Goal: Task Accomplishment & Management: Complete application form

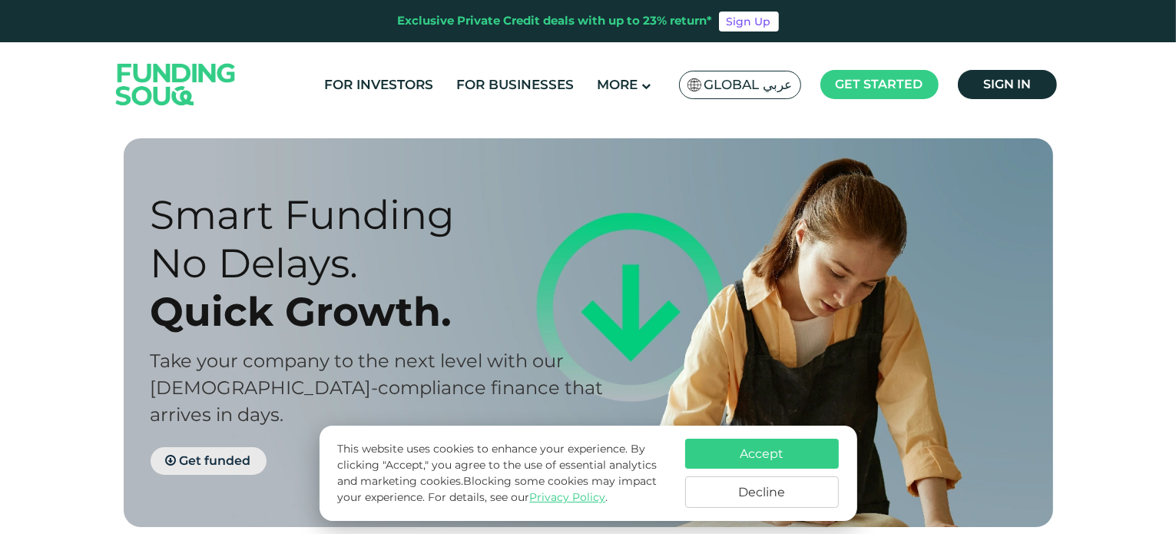
click at [237, 453] on span "Get funded" at bounding box center [215, 460] width 71 height 15
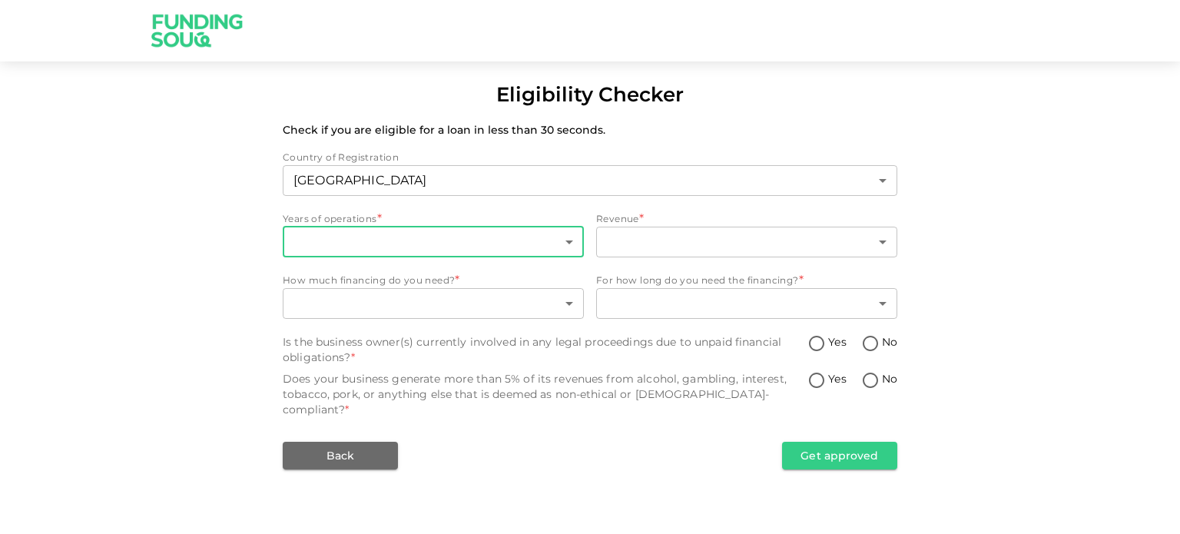
click at [356, 247] on body "Eligibility Checker Check if you are eligible for a loan in less than 30 second…" at bounding box center [590, 267] width 1180 height 534
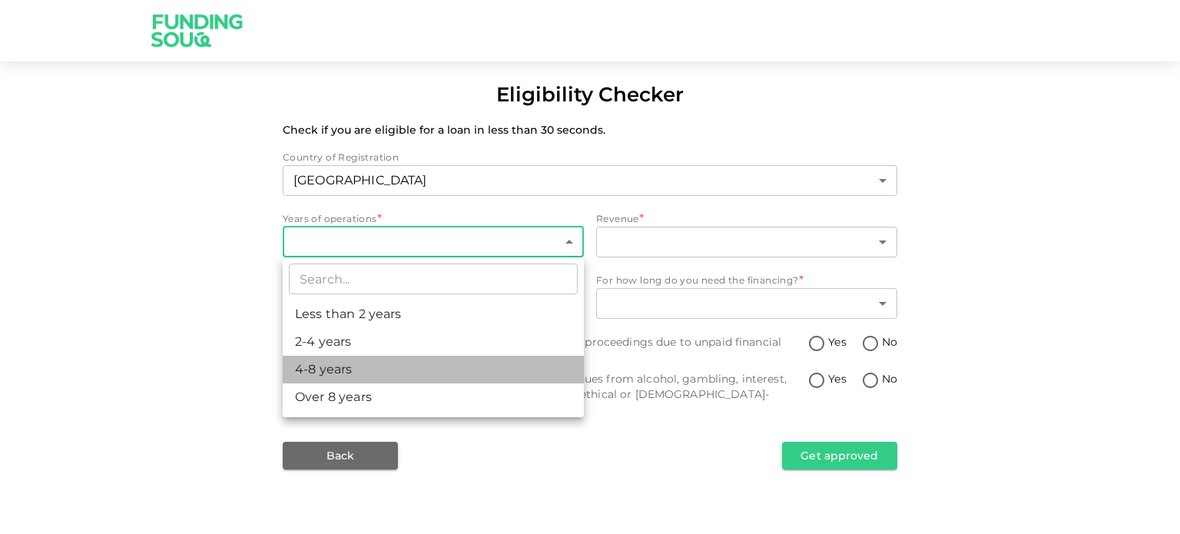
click at [347, 363] on li "4-8 years" at bounding box center [433, 370] width 301 height 28
type input "3"
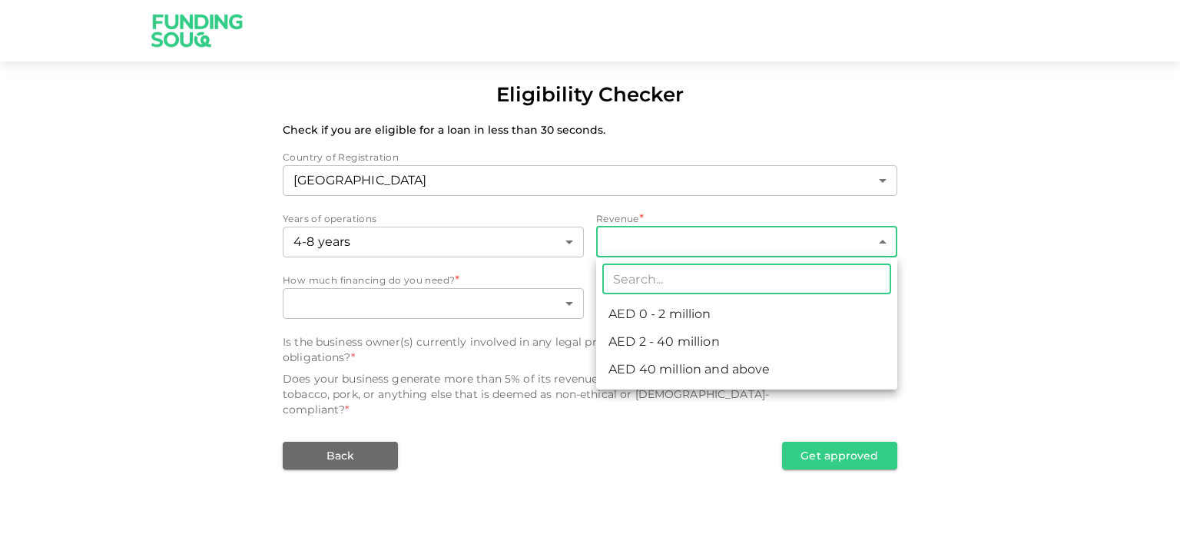
click at [641, 244] on body "Eligibility Checker Check if you are eligible for a loan in less than 30 second…" at bounding box center [590, 267] width 1180 height 534
click at [672, 343] on li "AED 2 - 40 million" at bounding box center [746, 342] width 301 height 28
type input "2"
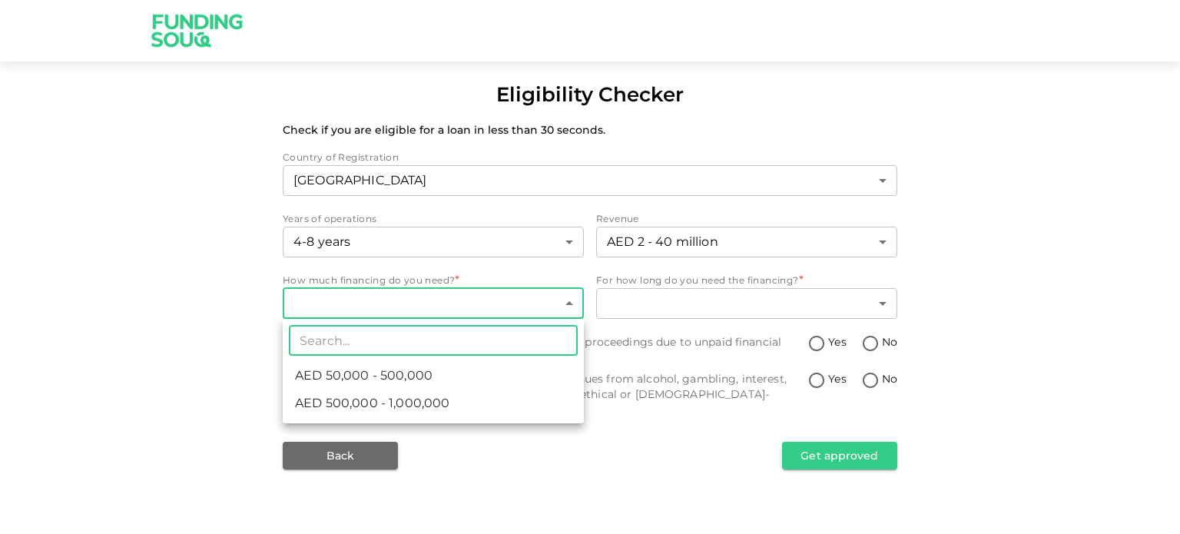
click at [499, 300] on body "Eligibility Checker Check if you are eligible for a loan in less than 30 second…" at bounding box center [590, 267] width 1180 height 534
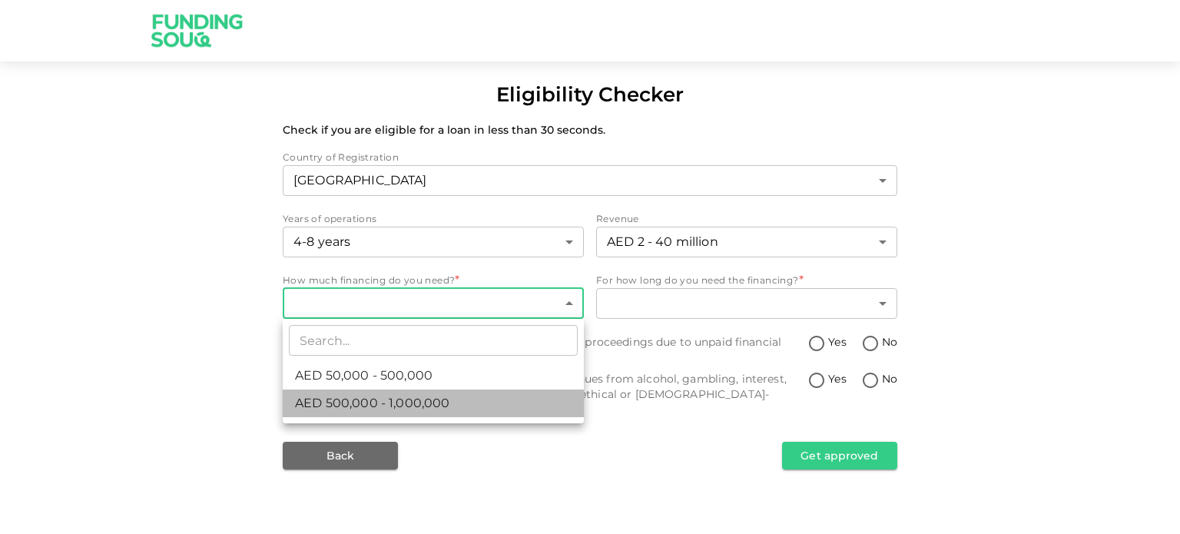
click at [449, 396] on li "AED 500,000 - 1,000,000" at bounding box center [433, 403] width 301 height 28
type input "2"
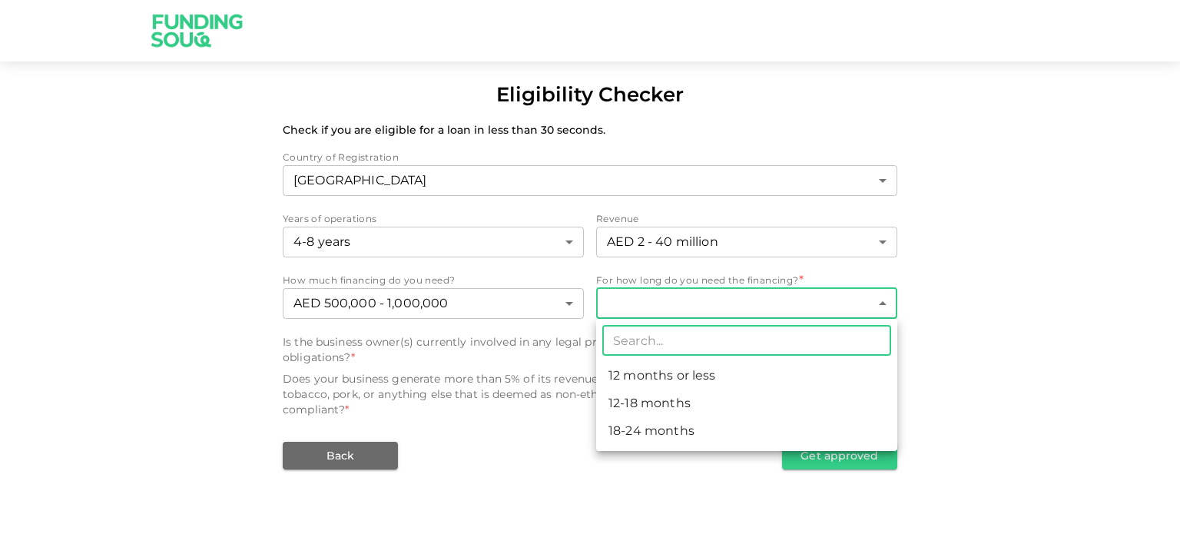
click at [627, 307] on body "Eligibility Checker Check if you are eligible for a loan in less than 30 second…" at bounding box center [590, 267] width 1180 height 534
click at [650, 399] on li "12-18 months" at bounding box center [746, 403] width 301 height 28
type input "2"
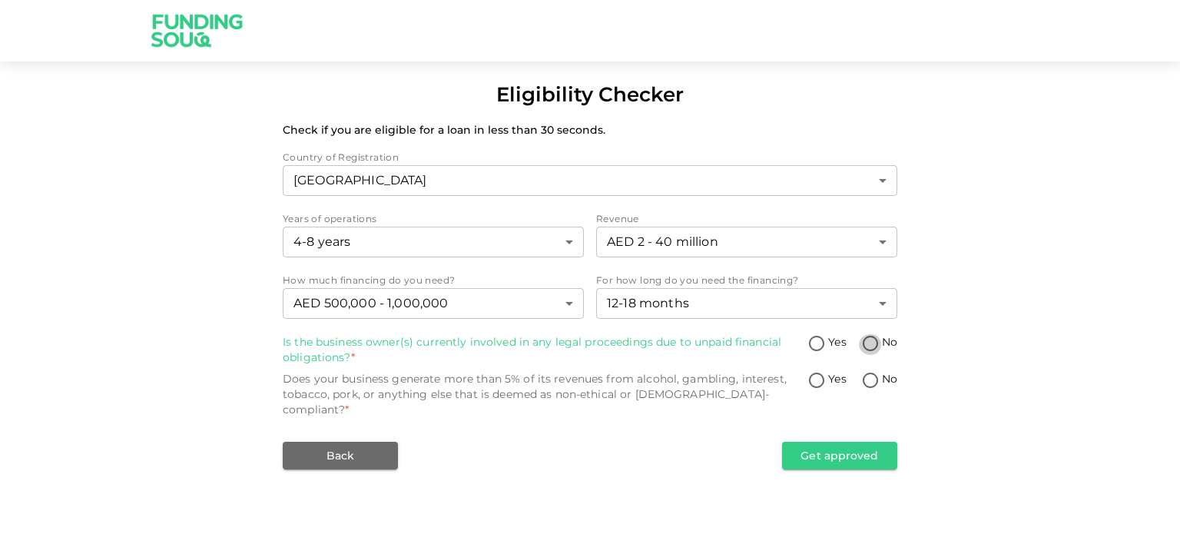
click at [867, 343] on input "No" at bounding box center [870, 344] width 23 height 21
radio input "true"
click at [868, 377] on input "No" at bounding box center [870, 381] width 23 height 21
radio input "true"
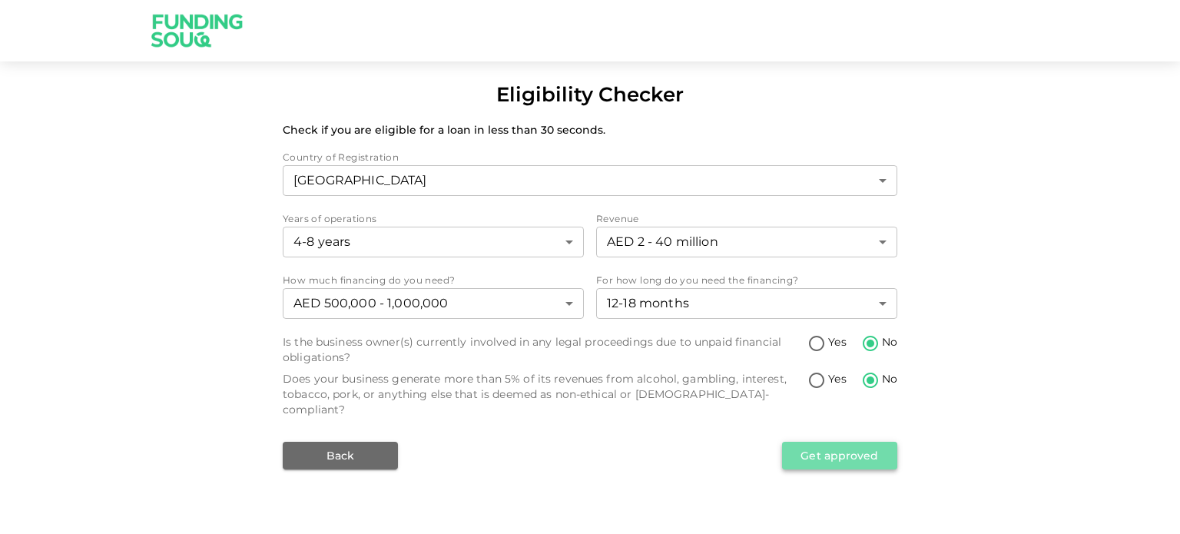
click at [836, 442] on button "Get approved" at bounding box center [839, 456] width 115 height 28
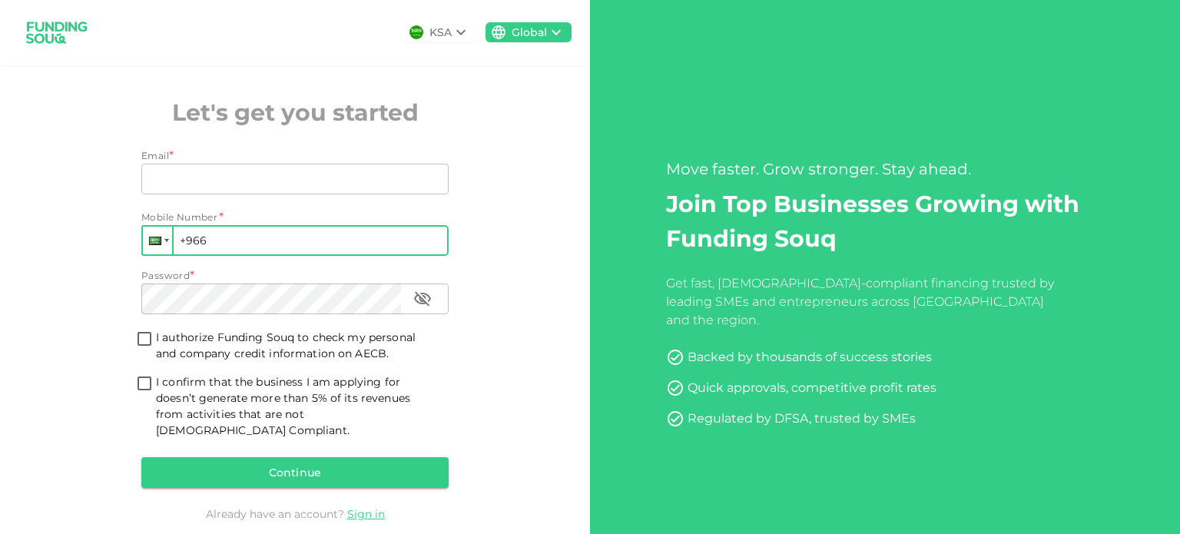
click at [164, 239] on div at bounding box center [166, 240] width 5 height 3
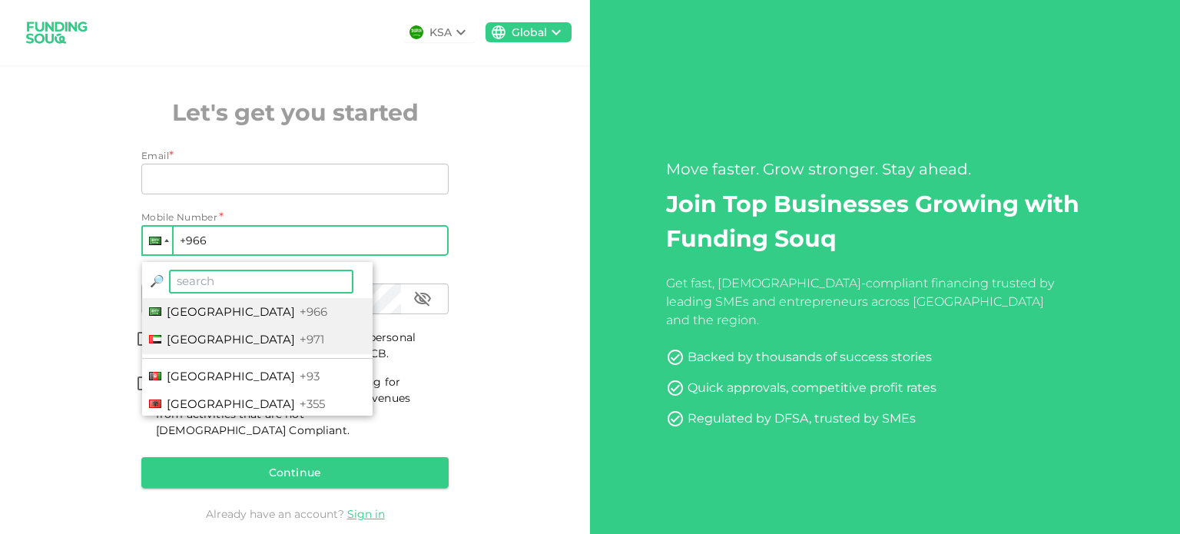
click at [172, 334] on span "[GEOGRAPHIC_DATA]" at bounding box center [231, 339] width 128 height 15
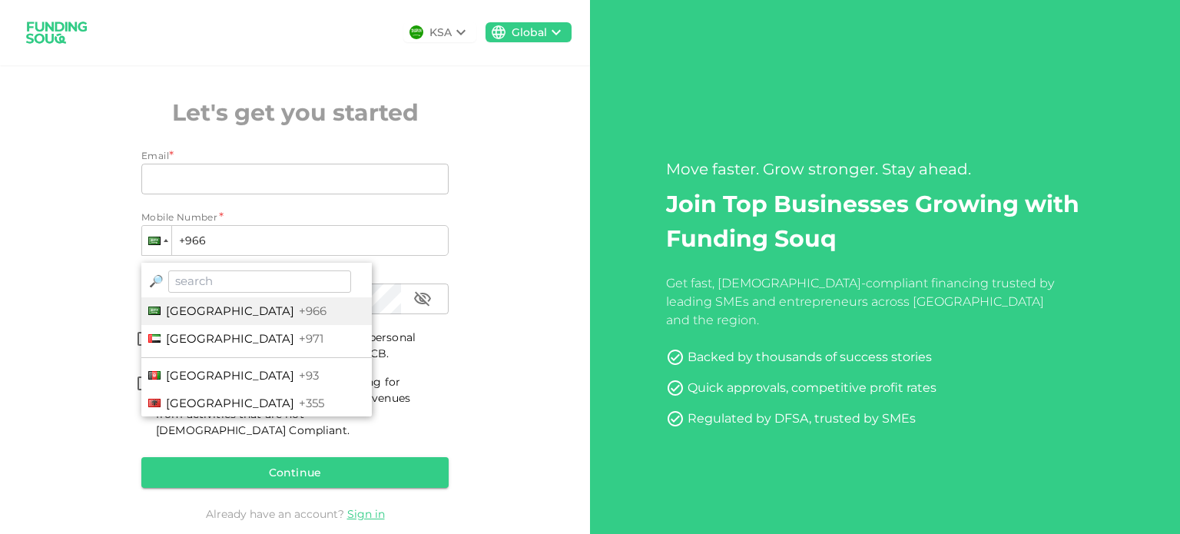
type input "+971"
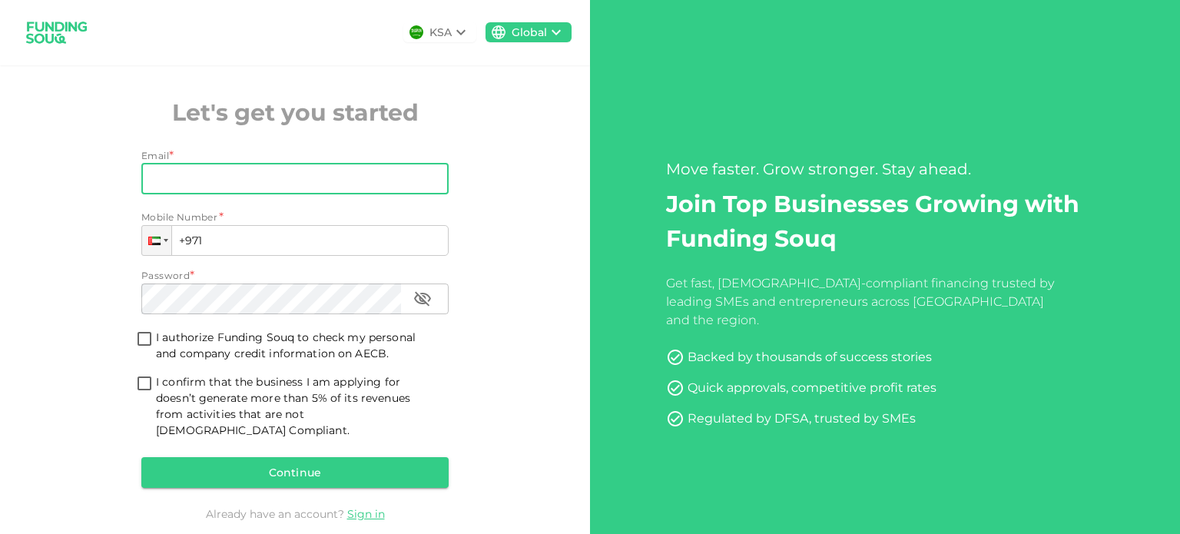
click at [284, 180] on input "Email" at bounding box center [286, 179] width 290 height 31
paste input "[EMAIL_ADDRESS][DOMAIN_NAME]"
click at [280, 178] on input "[EMAIL_ADDRESS][DOMAIN_NAME] [EMAIL_ADDRESS][DOMAIN_NAME]" at bounding box center [286, 179] width 290 height 31
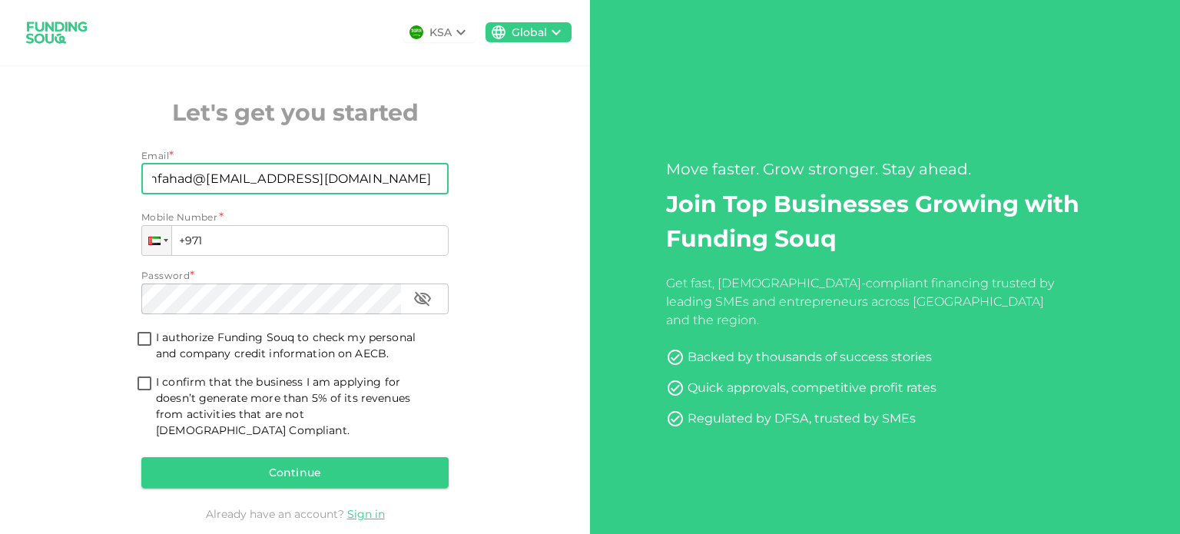
scroll to position [0, 0]
type input "[EMAIL_ADDRESS][DOMAIN_NAME]"
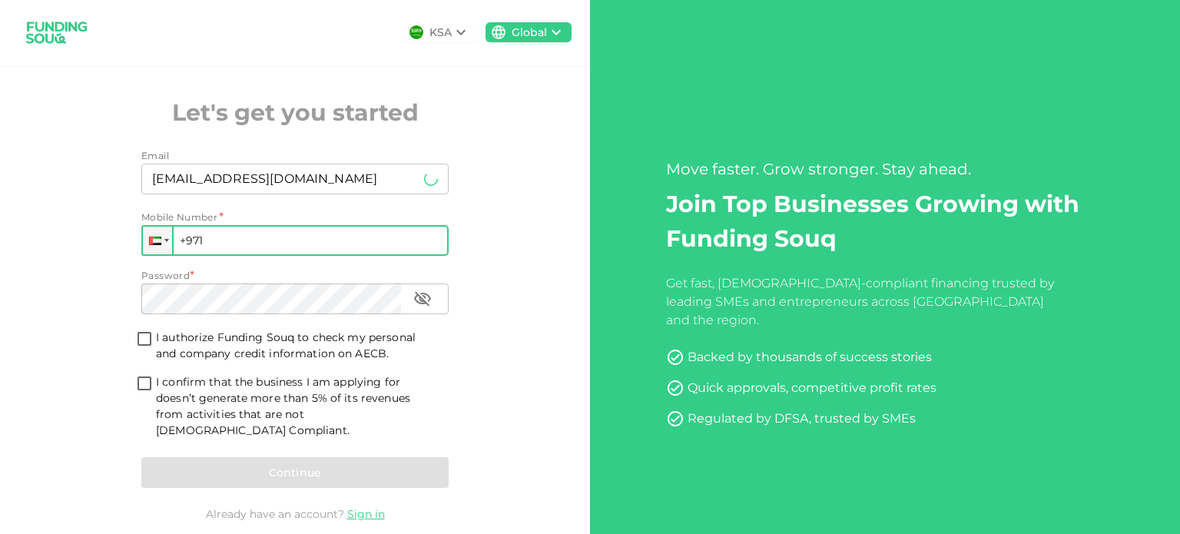
click at [304, 239] on input "+971" at bounding box center [294, 240] width 307 height 31
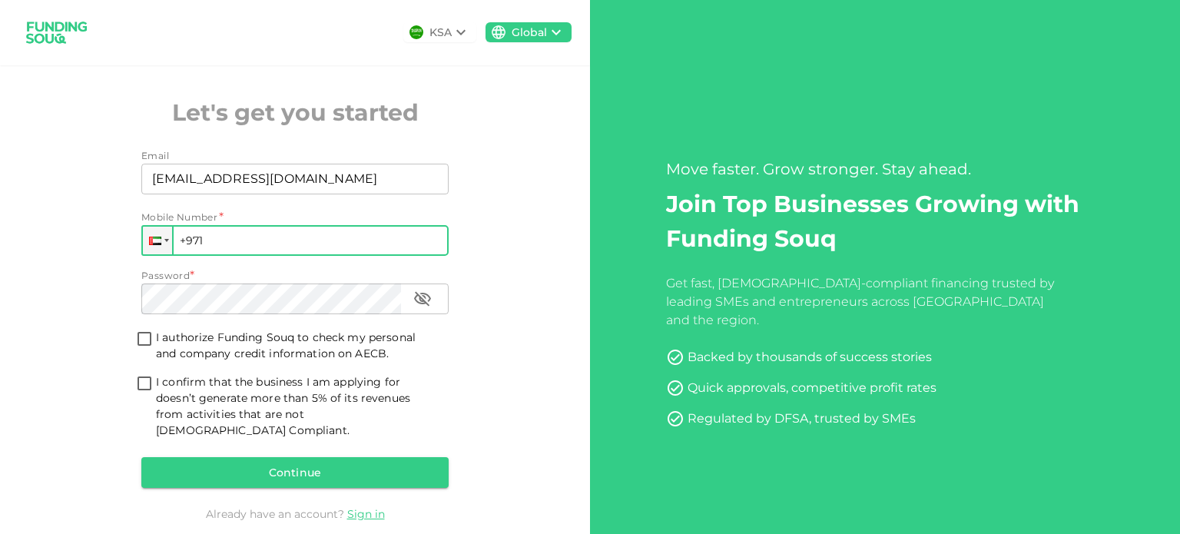
paste input "564 134 512"
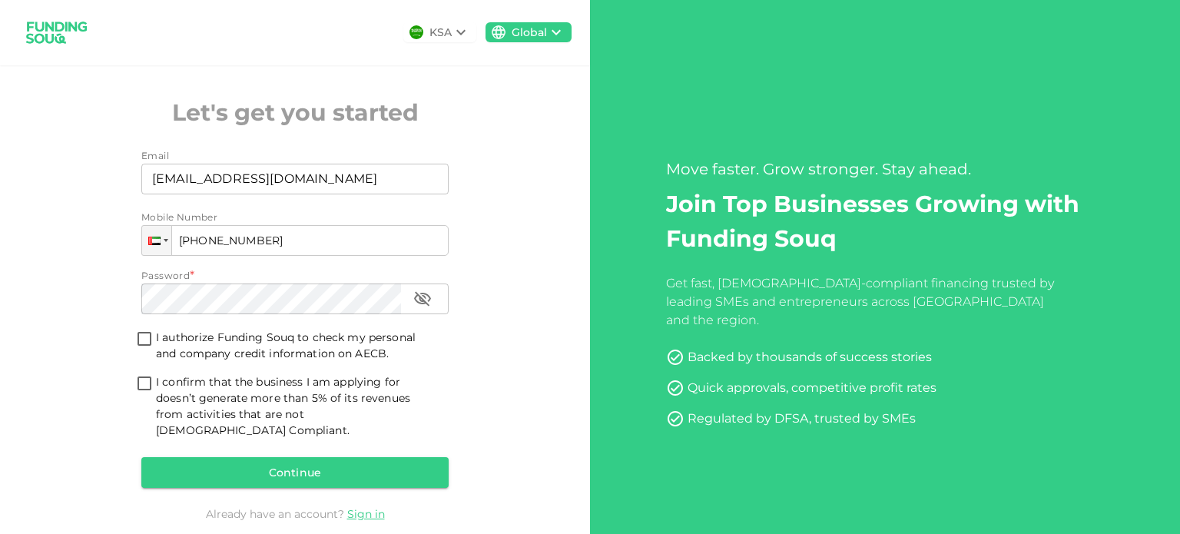
type input "[PHONE_NUMBER]"
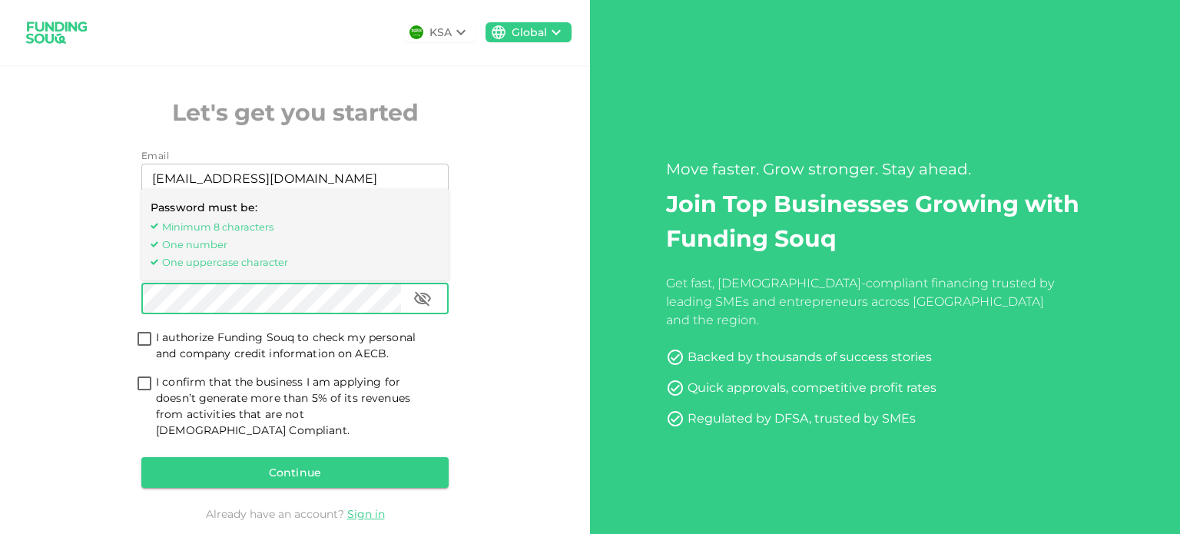
click at [141, 337] on input "I authorize Funding Souq to check my personal and company credit information on…" at bounding box center [144, 339] width 23 height 21
checkbox input "true"
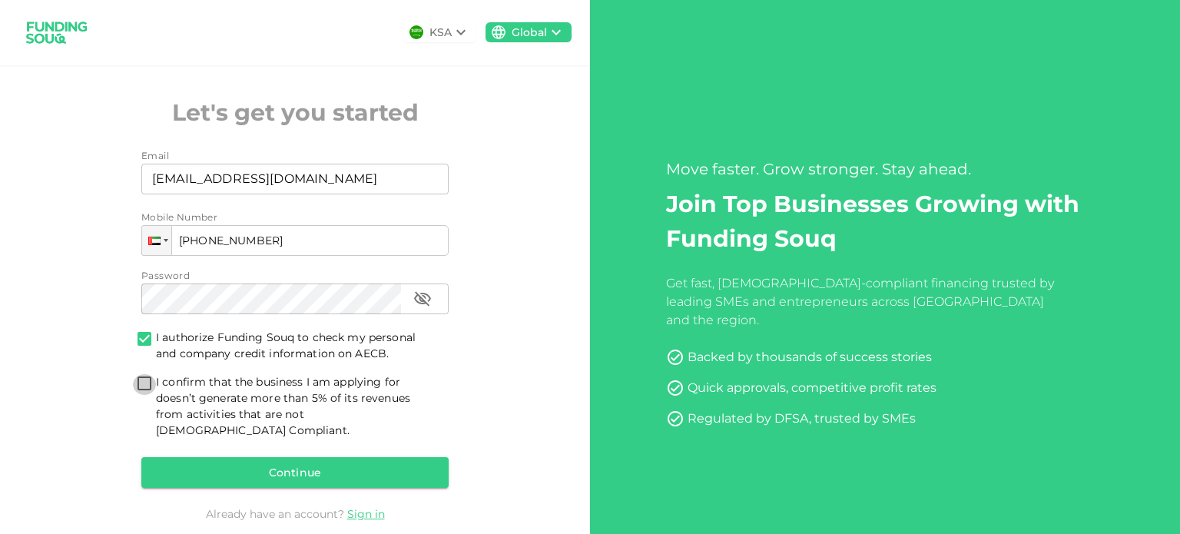
click at [141, 386] on input "I confirm that the business I am applying for doesn’t generate more than 5% of …" at bounding box center [144, 384] width 23 height 21
checkbox input "true"
click at [289, 457] on button "Continue" at bounding box center [294, 472] width 307 height 31
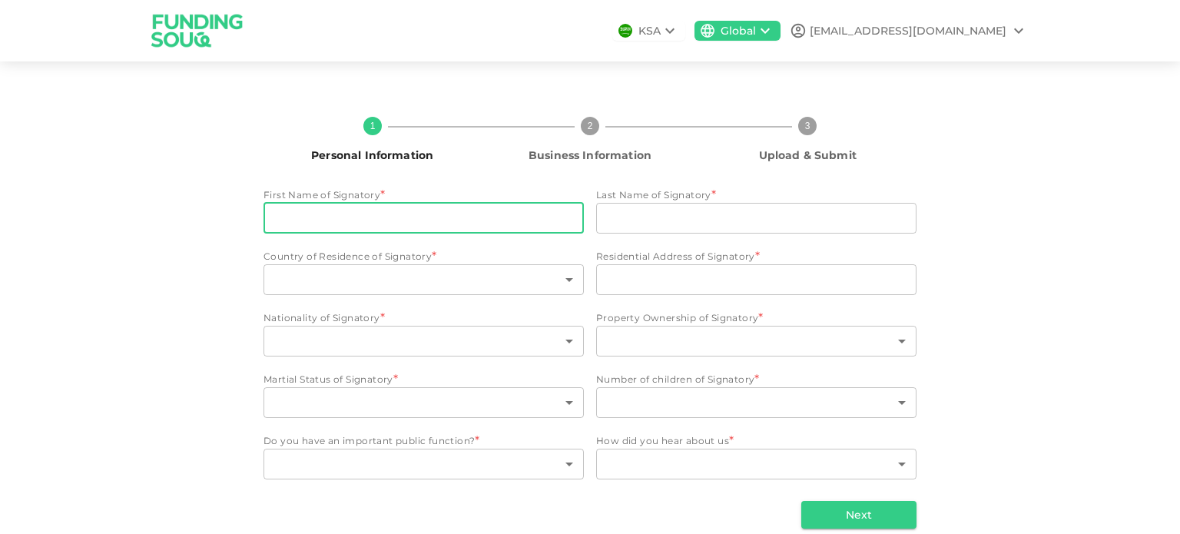
click at [415, 215] on input "First Name of Signatory" at bounding box center [423, 218] width 320 height 31
paste input "Ashfahad Poochakandy Keezhath"
drag, startPoint x: 333, startPoint y: 217, endPoint x: 482, endPoint y: 214, distance: 149.0
click at [478, 214] on input "Ashfahad Poochakandy Keezhath" at bounding box center [423, 218] width 320 height 31
type input "Ashfahad"
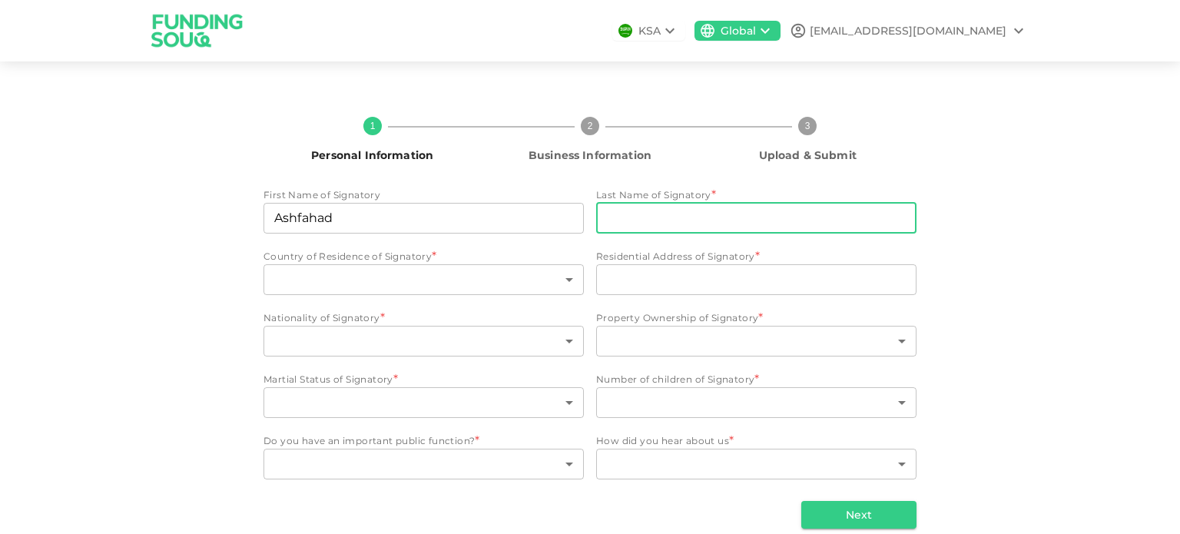
click at [624, 211] on input "Last Name of Signatory" at bounding box center [756, 218] width 320 height 31
paste input "Poochakandy Keezhath"
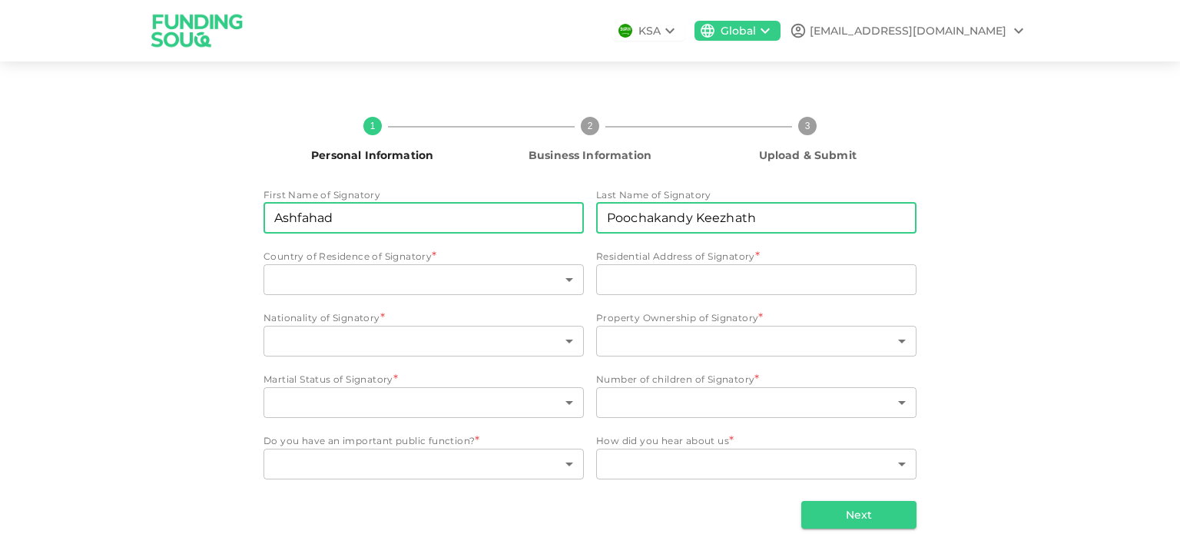
type input "Poochakandy Keezhath"
click at [455, 222] on input "Ashfahad" at bounding box center [423, 218] width 320 height 31
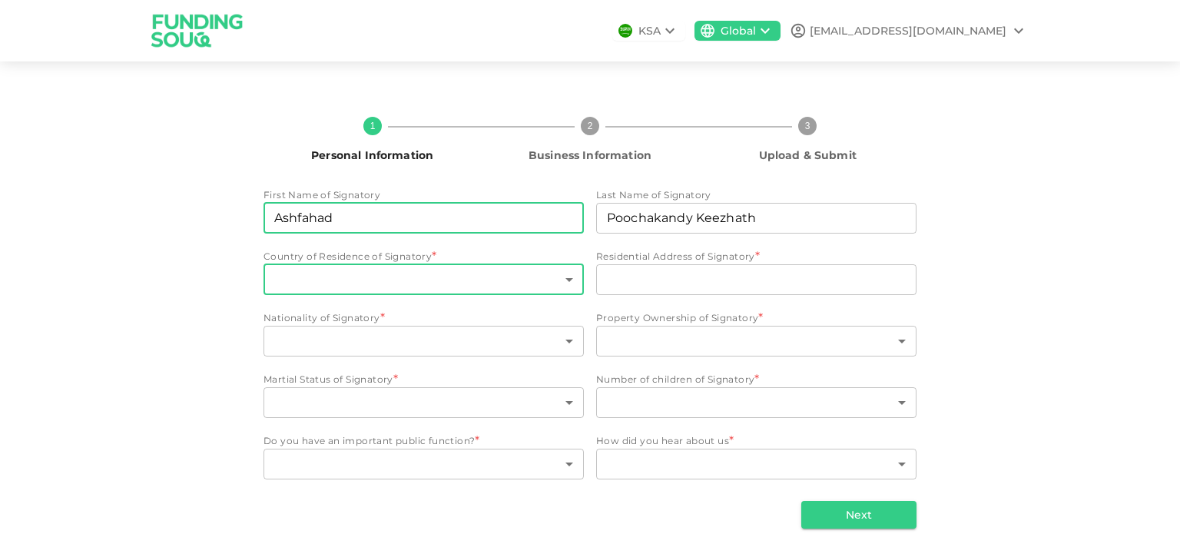
type input "Ashfahad"
click at [455, 280] on body "KSA Global ashfahad@uzdpart.com 1 Personal Information 2 Business Information 3…" at bounding box center [590, 267] width 1180 height 534
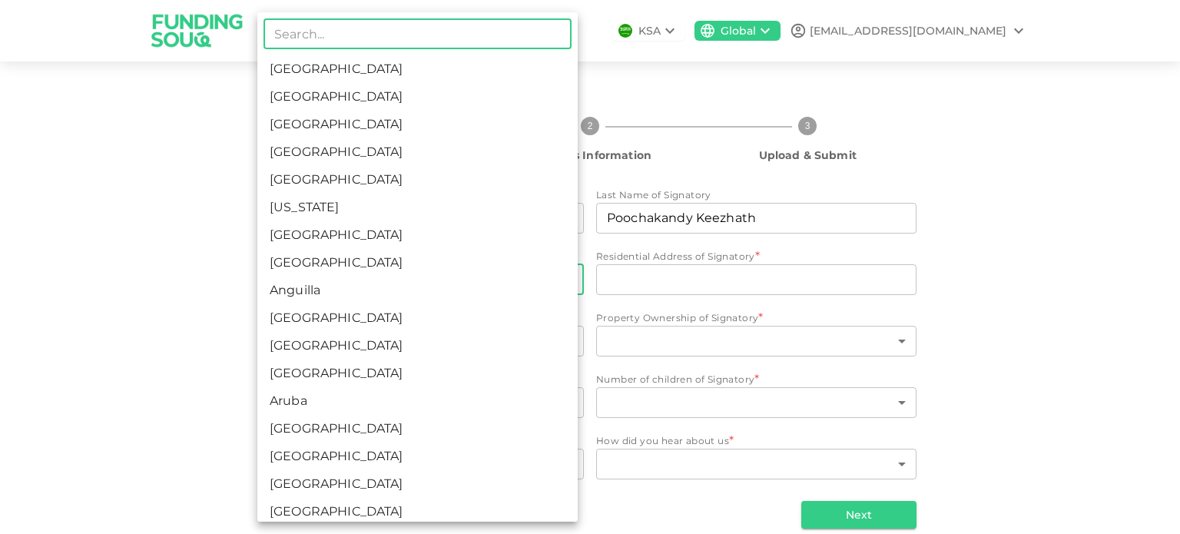
click at [395, 90] on li "United Arab Emirates" at bounding box center [417, 97] width 320 height 28
type input "2"
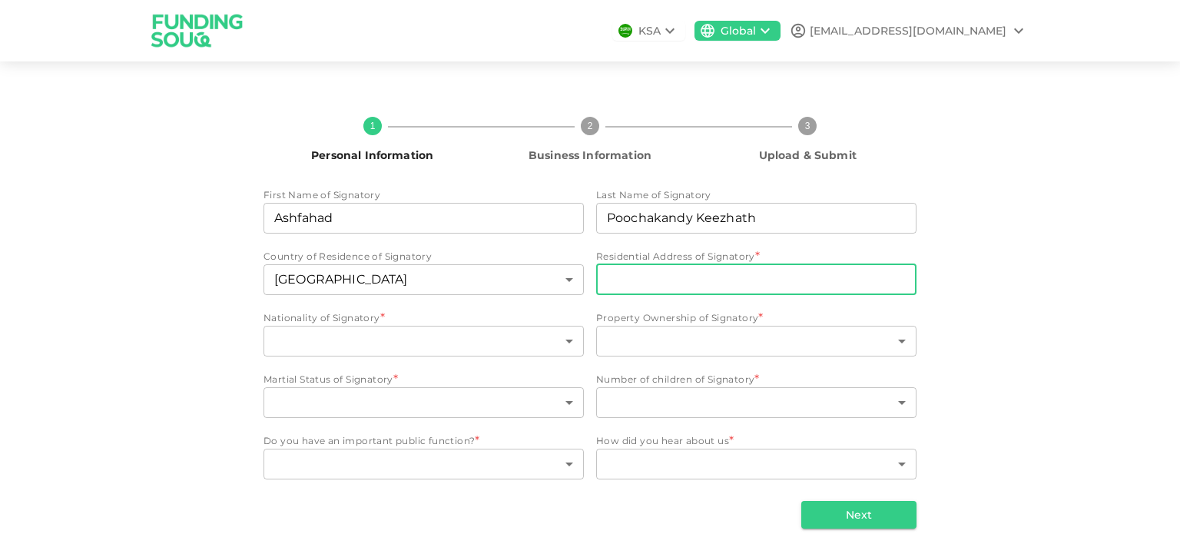
click at [620, 279] on input "Residential Address of Signatory" at bounding box center [756, 279] width 320 height 31
paste input "910, Zulekha Colonnade, Al Qusais Industrial 4, Dubai"
type input "Flat: 910, Zulekha Colonnade, Al Qusais Industrial 4, Dubai, UAE"
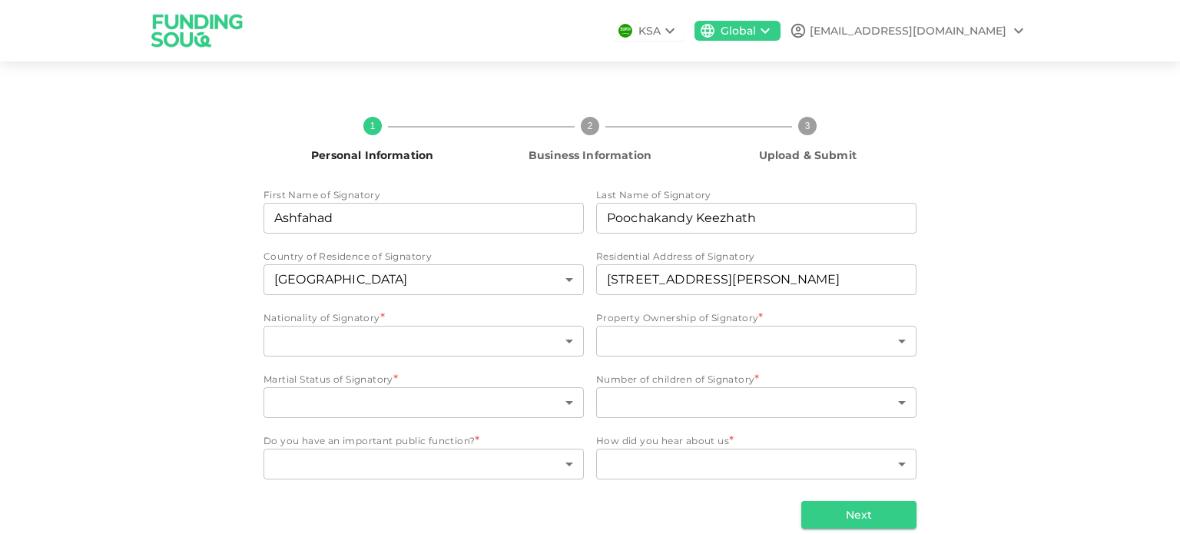
scroll to position [0, 0]
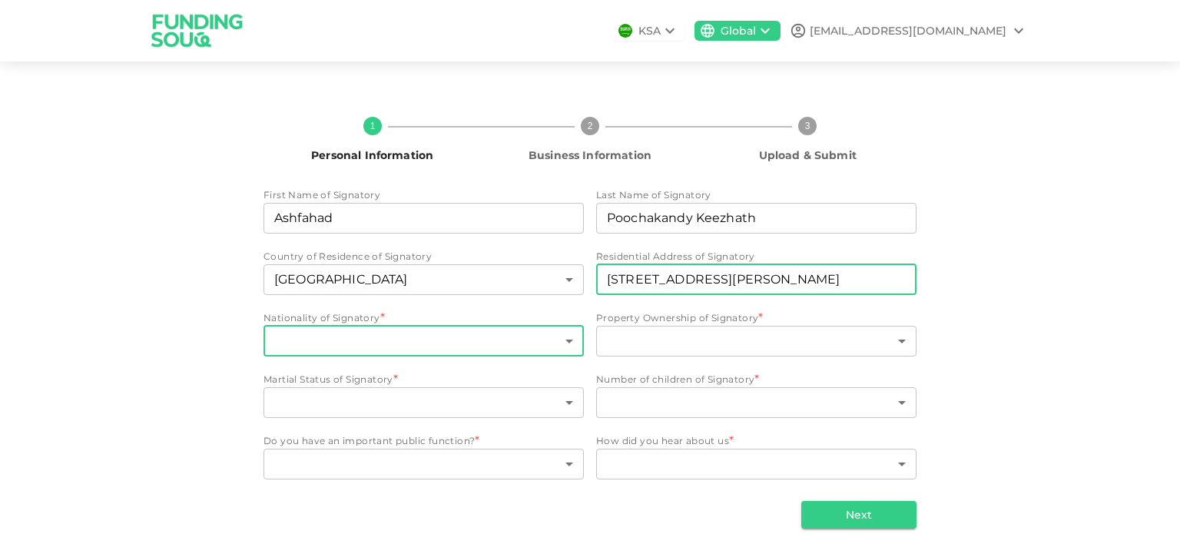
click at [377, 341] on body "KSA Global ashfahad@uzdpart.com 1 Personal Information 2 Business Information 3…" at bounding box center [590, 267] width 1180 height 534
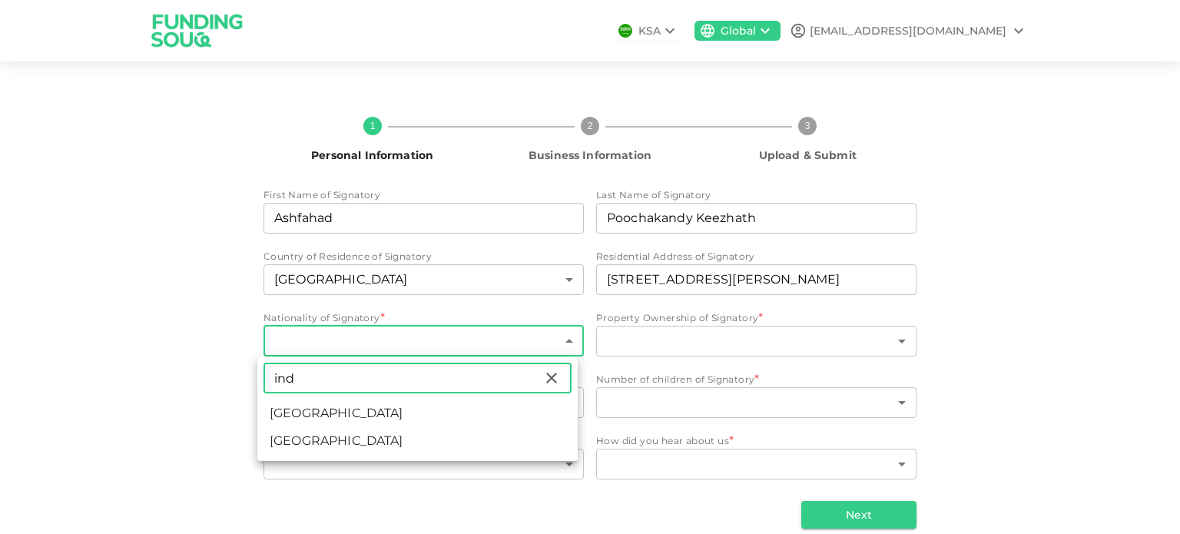
type input "ind"
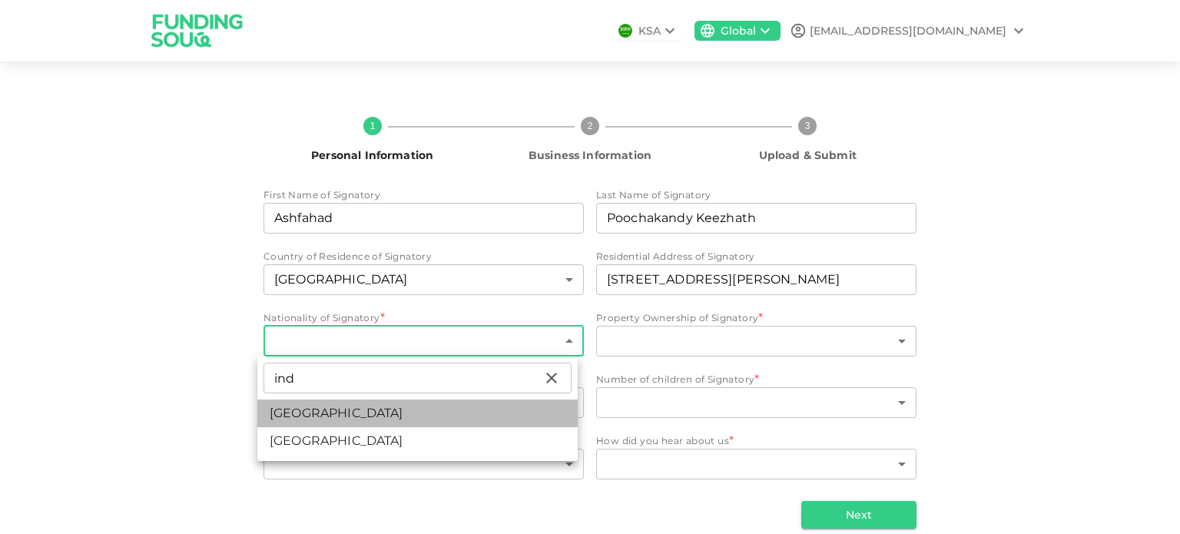
click at [339, 412] on li "India" at bounding box center [417, 413] width 320 height 28
type input "88"
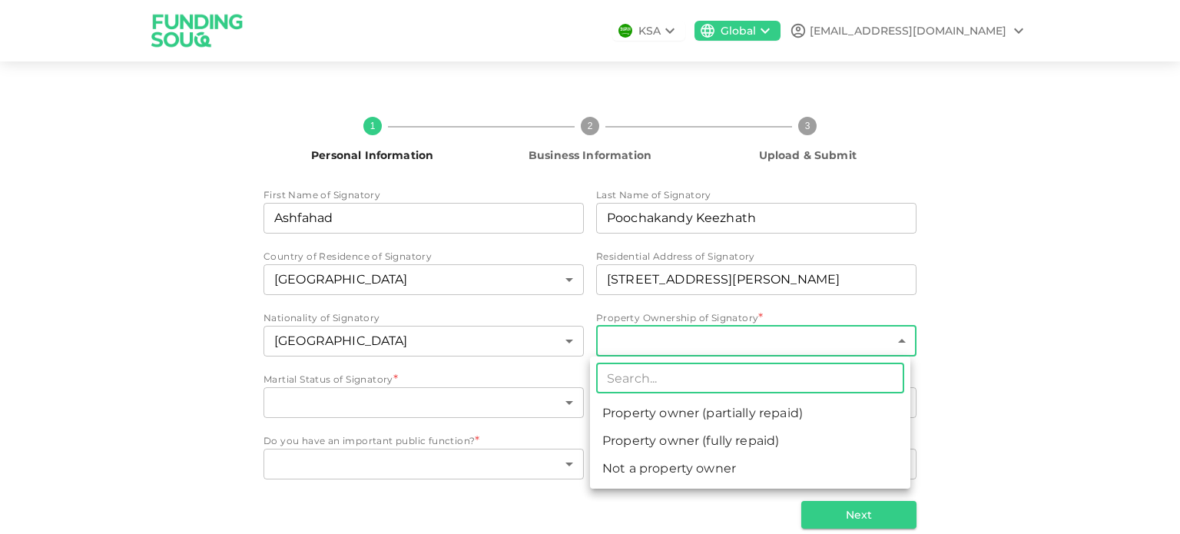
click at [638, 343] on body "KSA Global ashfahad@uzdpart.com 1 Personal Information 2 Business Information 3…" at bounding box center [590, 267] width 1180 height 534
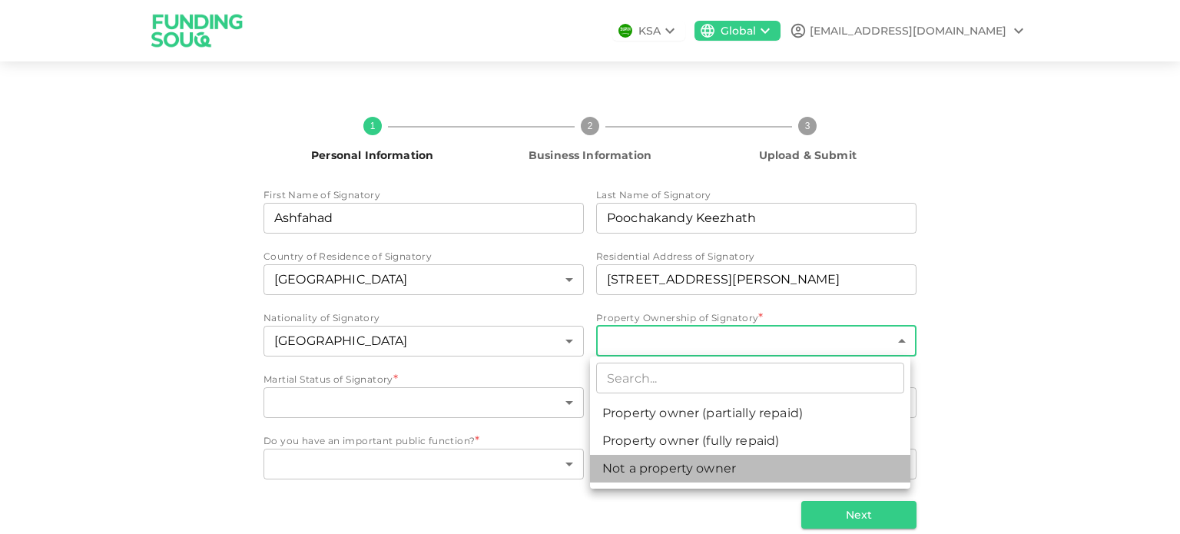
click at [670, 468] on li "Not a property owner" at bounding box center [750, 469] width 320 height 28
type input "3"
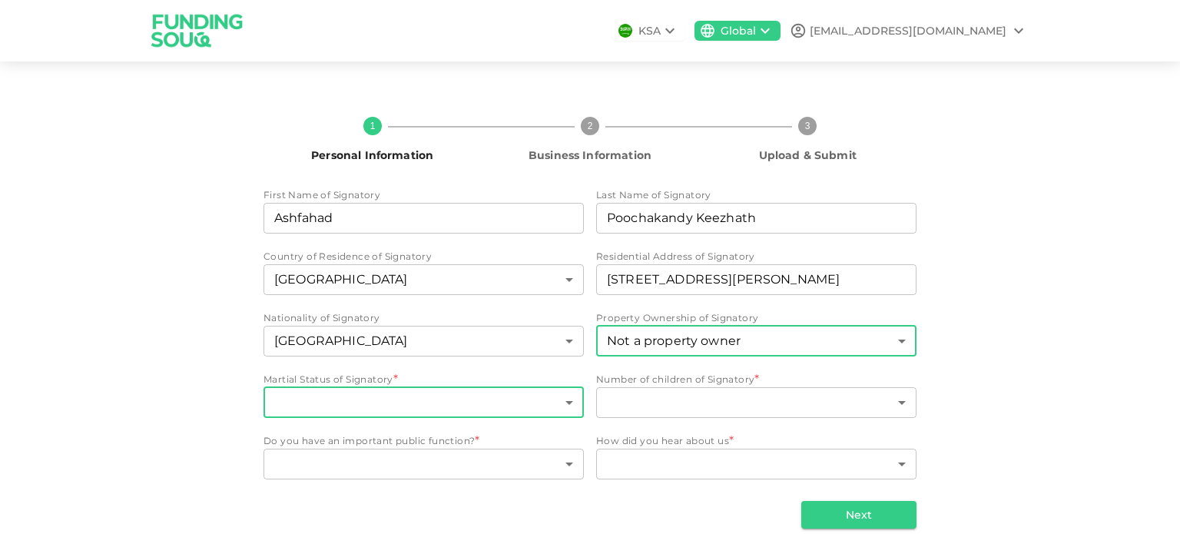
click at [365, 402] on body "KSA Global ashfahad@uzdpart.com 1 Personal Information 2 Business Information 3…" at bounding box center [590, 267] width 1180 height 534
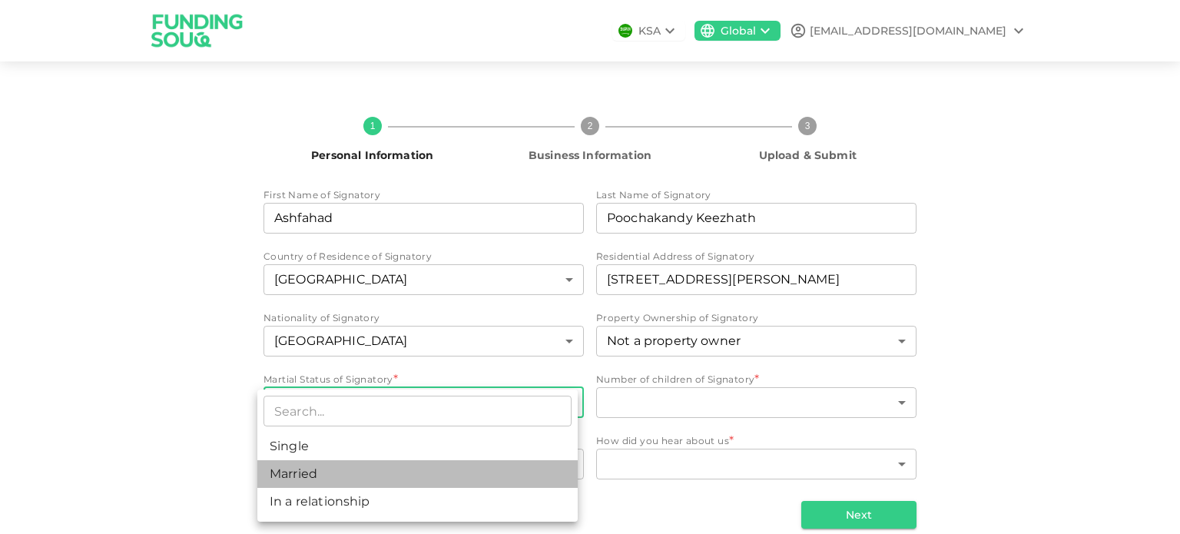
click at [346, 466] on li "Married" at bounding box center [417, 474] width 320 height 28
type input "2"
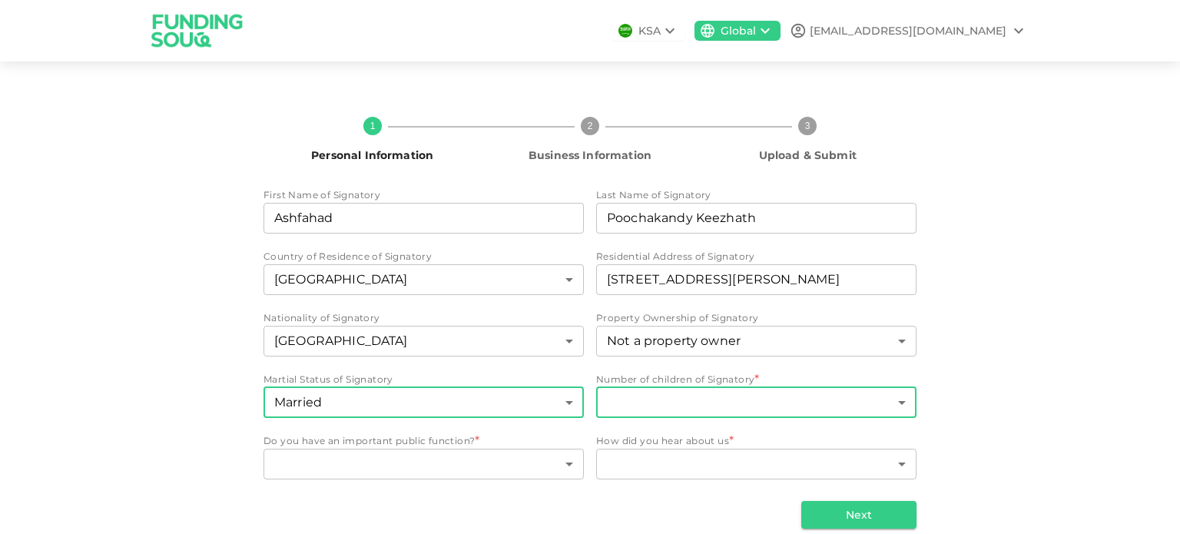
click at [644, 402] on body "KSA Global ashfahad@uzdpart.com 1 Personal Information 2 Business Information 3…" at bounding box center [590, 267] width 1180 height 534
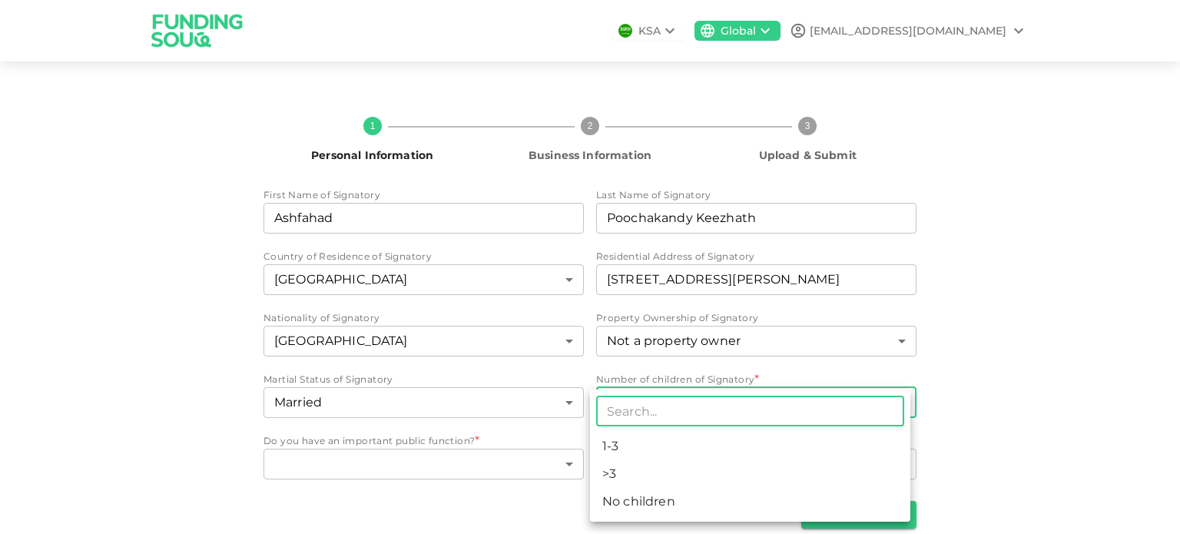
click at [643, 442] on li "1-3" at bounding box center [750, 446] width 320 height 28
type input "1"
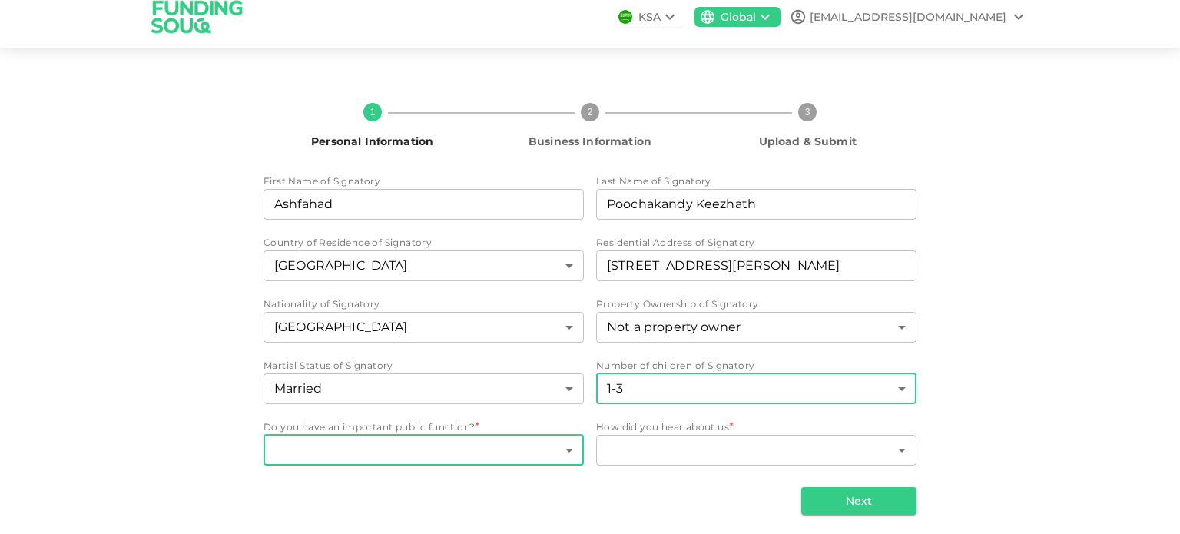
scroll to position [18, 0]
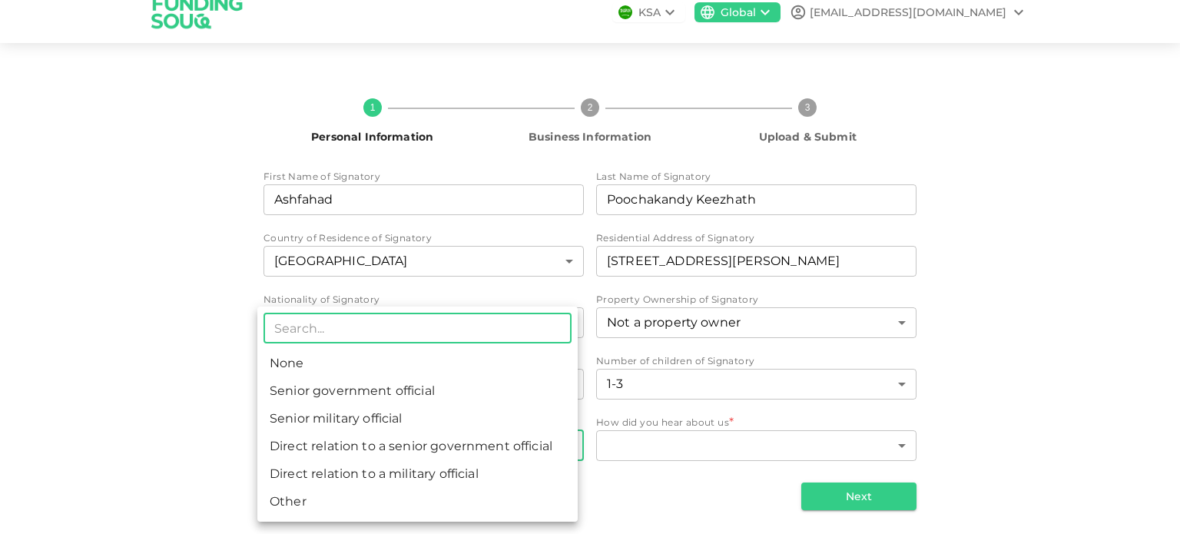
click at [419, 442] on body "KSA Global ashfahad@uzdpart.com 1 Personal Information 2 Business Information 3…" at bounding box center [590, 267] width 1180 height 534
click at [387, 356] on li "None" at bounding box center [417, 363] width 320 height 28
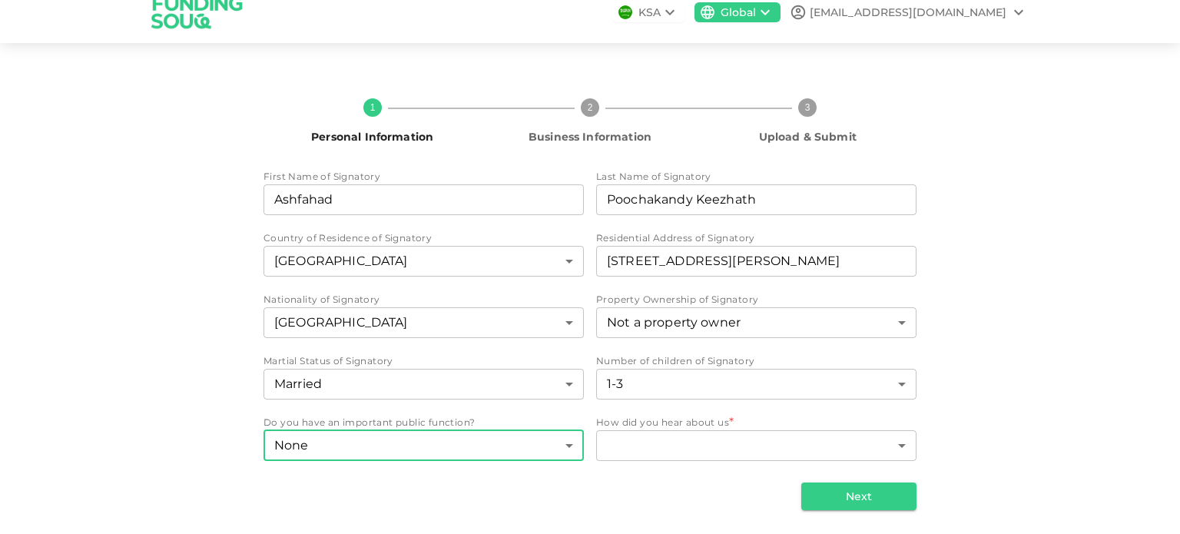
type input "1"
click at [627, 443] on body "KSA Global ashfahad@uzdpart.com 1 Personal Information 2 Business Information 3…" at bounding box center [590, 267] width 1180 height 534
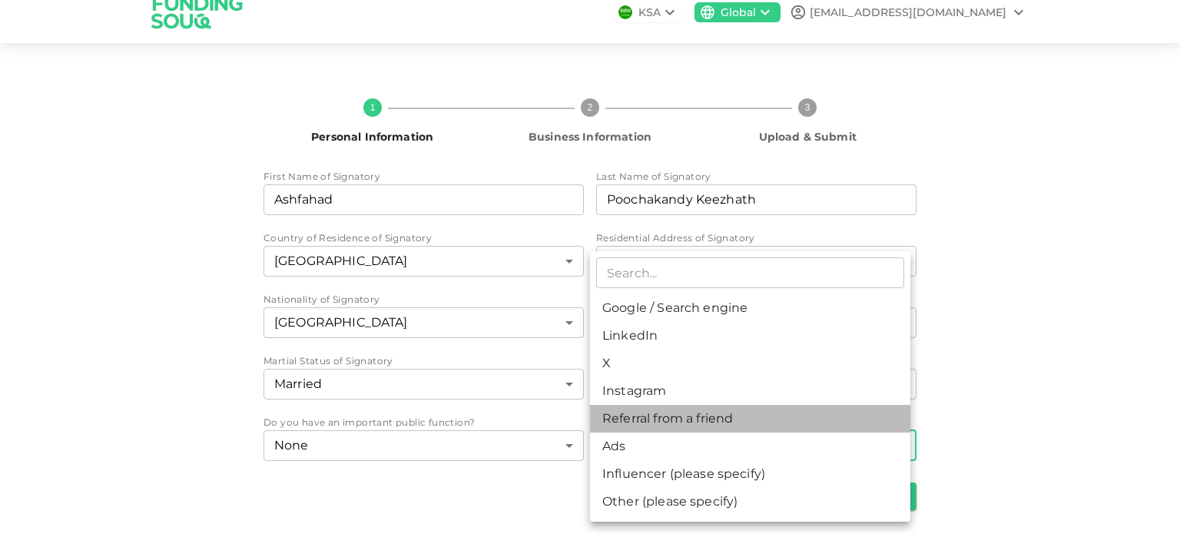
click at [663, 422] on li "Referral from a friend" at bounding box center [750, 419] width 320 height 28
type input "10"
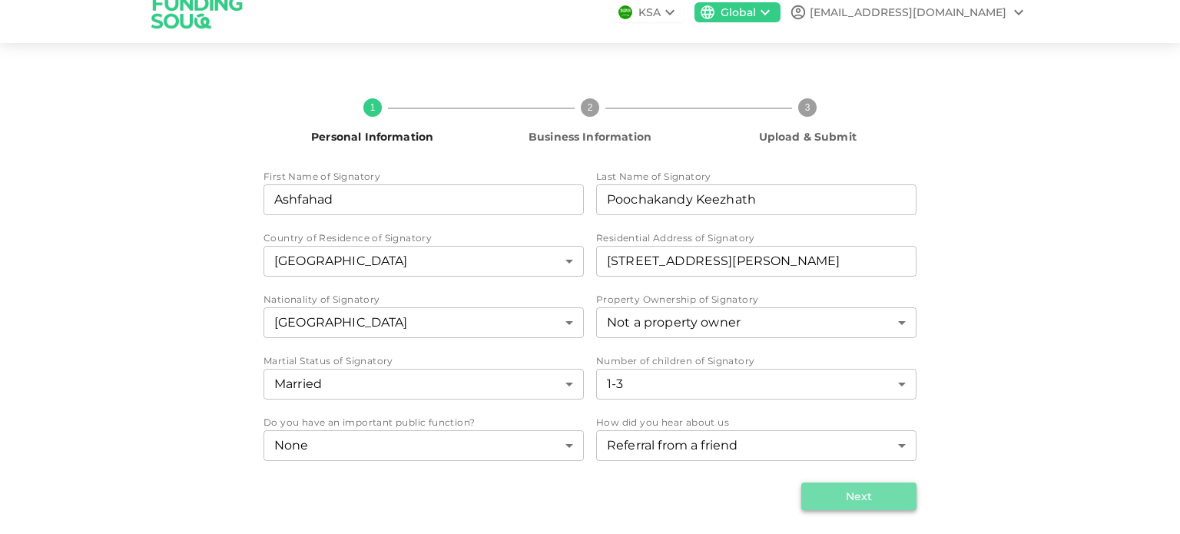
click at [836, 490] on button "Next" at bounding box center [858, 496] width 115 height 28
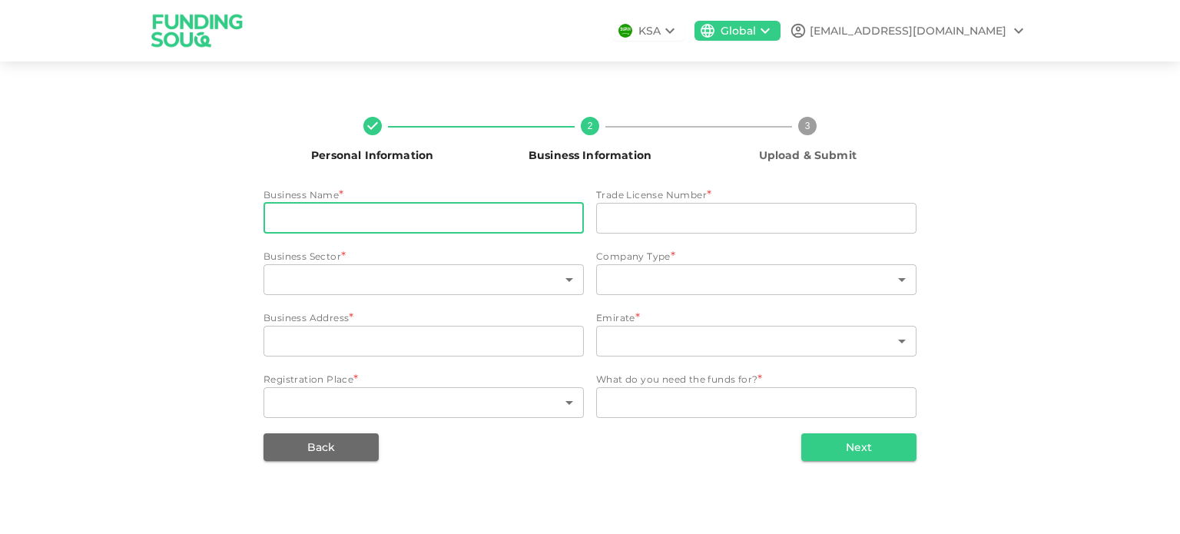
click at [284, 216] on input "businessName" at bounding box center [423, 218] width 320 height 31
paste input "UZDPART Spare Parts Trading LLC"
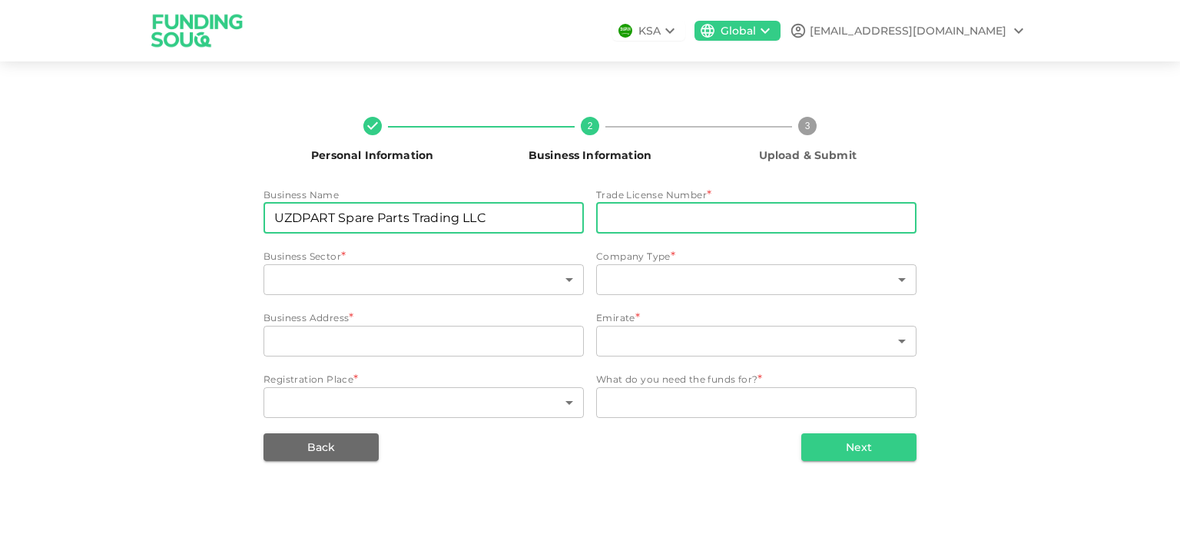
type input "UZDPART Spare Parts Trading LLC"
click at [641, 220] on input "tradeLicenseNumber" at bounding box center [756, 218] width 320 height 31
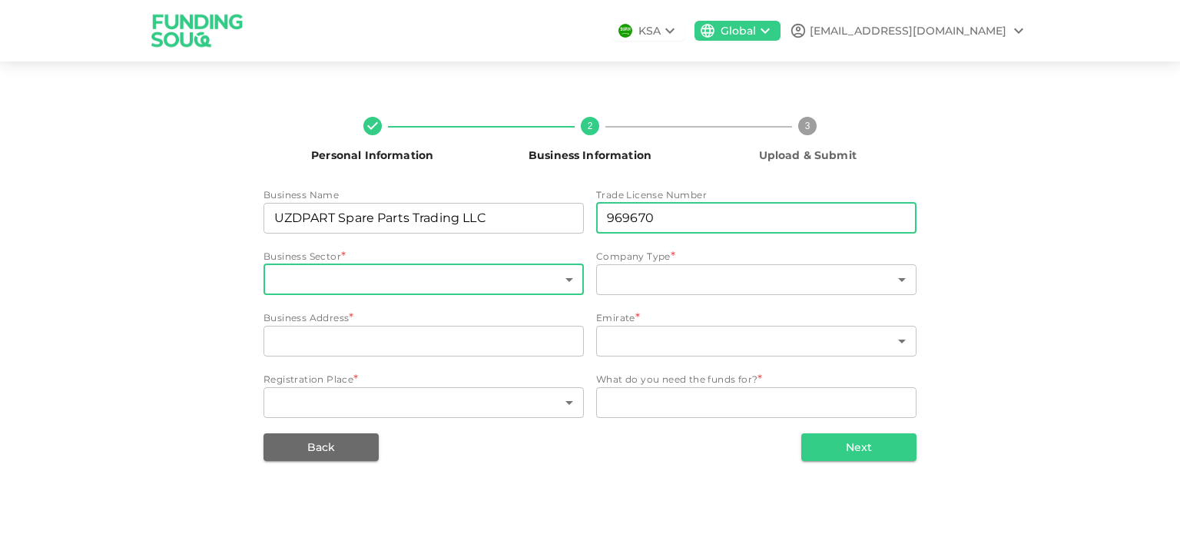
type input "969670"
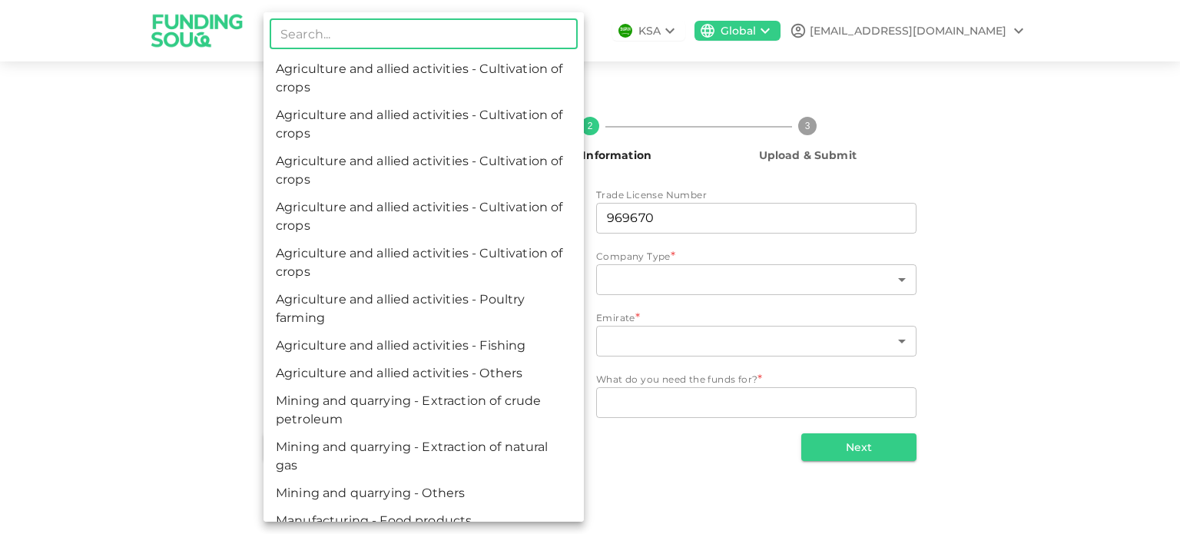
click at [449, 281] on body "KSA Global ashfahad@uzdpart.com Personal Information 2 Business Information 3 U…" at bounding box center [590, 267] width 1180 height 534
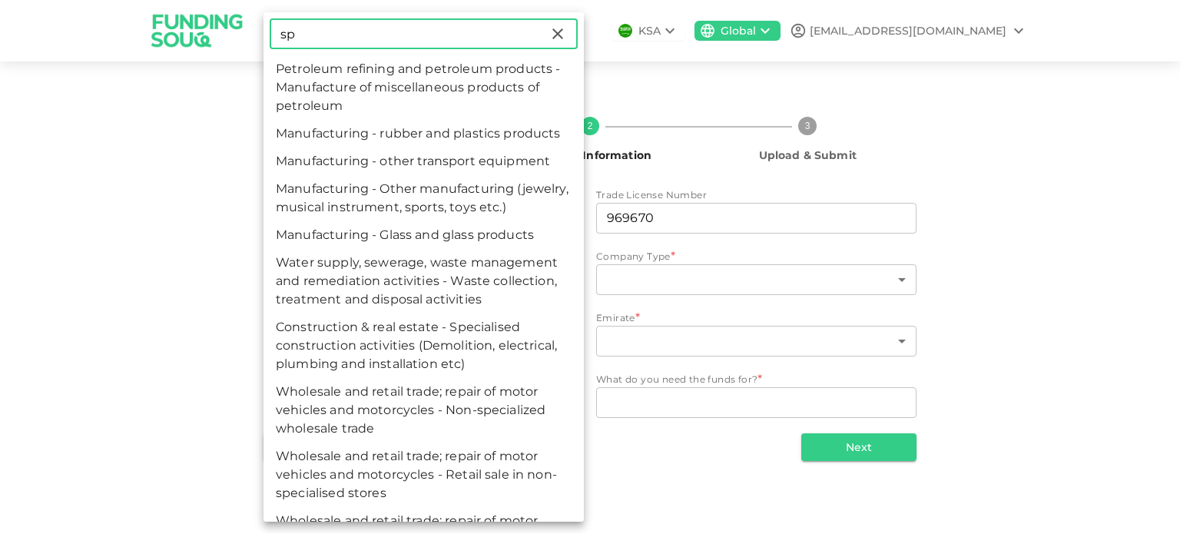
type input "s"
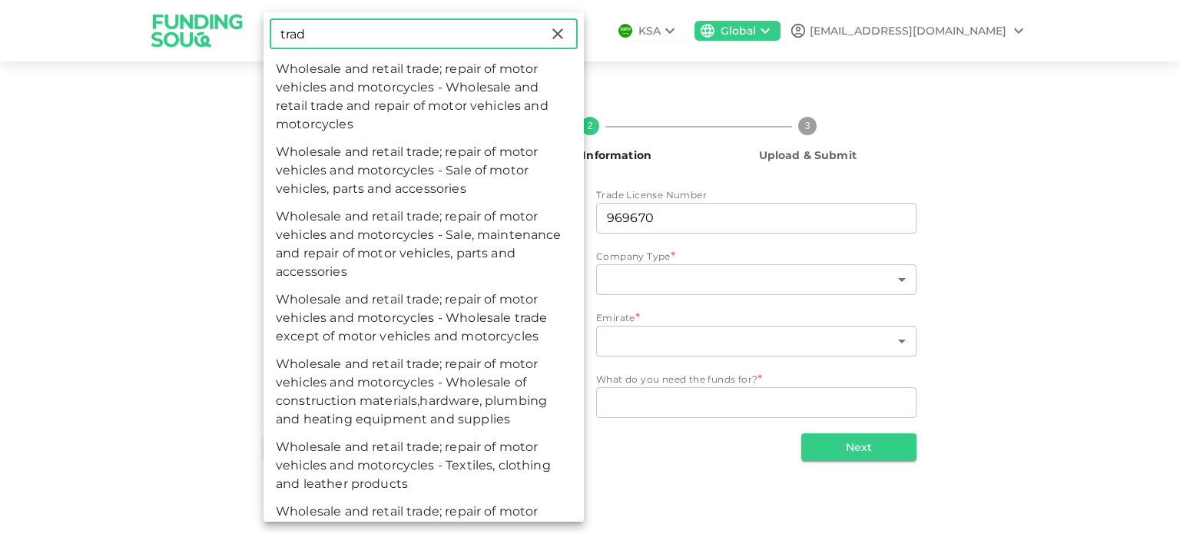
type input "trad"
click at [418, 170] on li "Wholesale and retail trade; repair of motor vehicles and motorcycles - Sale of …" at bounding box center [423, 170] width 320 height 65
type input "62"
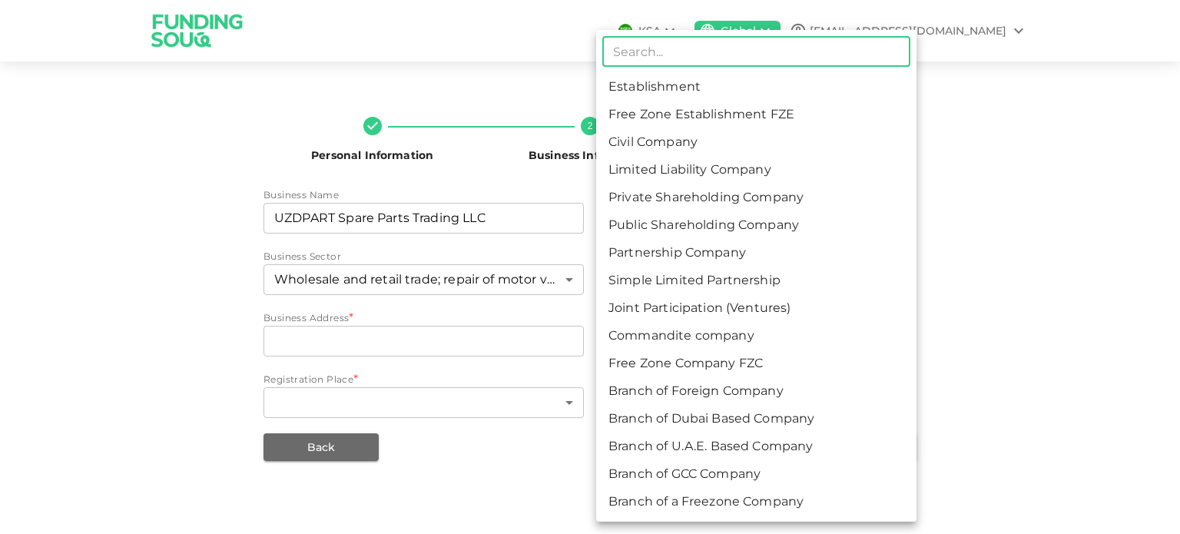
click at [635, 280] on body "KSA Global ashfahad@uzdpart.com Personal Information 2 Business Information 3 U…" at bounding box center [590, 267] width 1180 height 534
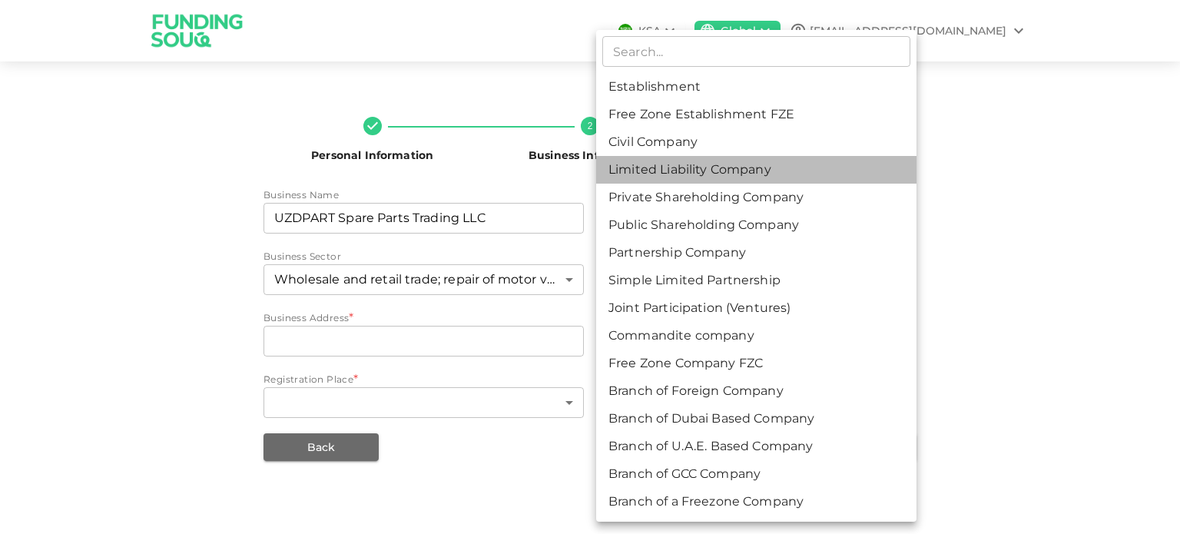
drag, startPoint x: 680, startPoint y: 168, endPoint x: 670, endPoint y: 171, distance: 9.7
click at [680, 168] on li "Limited Liability Company" at bounding box center [756, 170] width 320 height 28
type input "4"
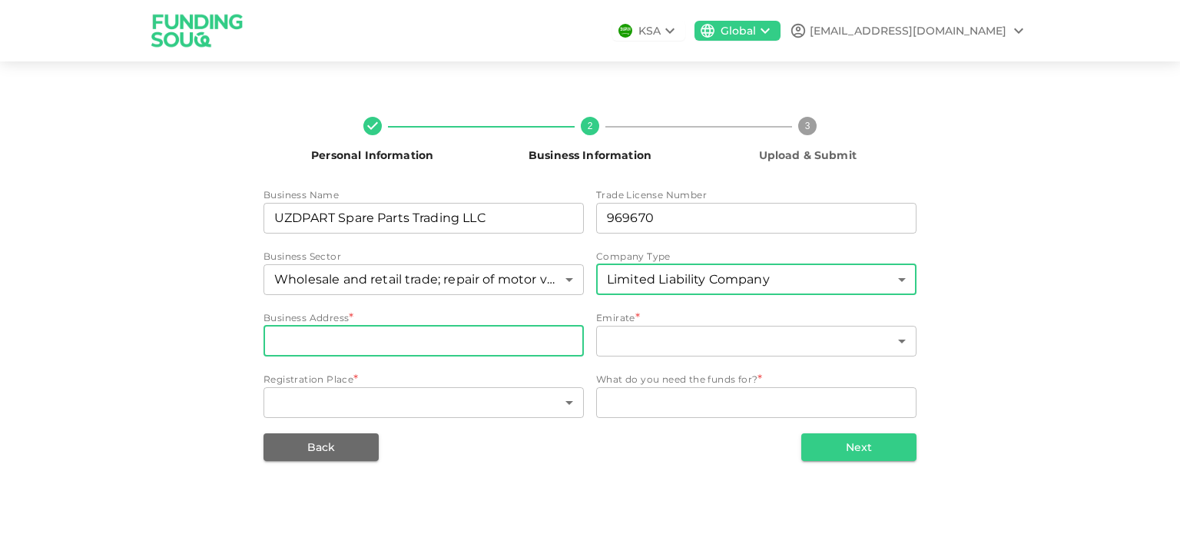
click at [425, 342] on input "businessAddress" at bounding box center [423, 341] width 320 height 31
paste input "103/1, Zulekha Colonnade, Al Qusais Industrial area 4, Dubai, UAE"
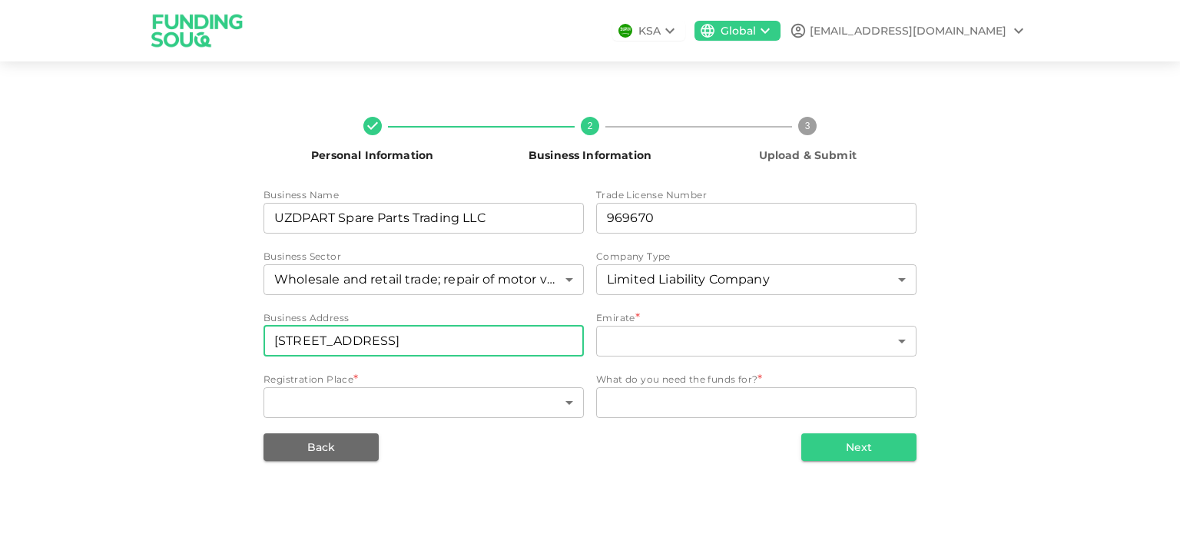
scroll to position [0, 103]
drag, startPoint x: 393, startPoint y: 340, endPoint x: 336, endPoint y: 344, distance: 57.0
click at [336, 344] on input "103/1, Zulekha Colonnade, Al Qusais Industrial area 4, Dubai, UAE" at bounding box center [423, 341] width 320 height 31
click at [496, 340] on input "103/1, Zulekha Colonnade, Industrial area 4, Dubai, UAE" at bounding box center [423, 341] width 320 height 31
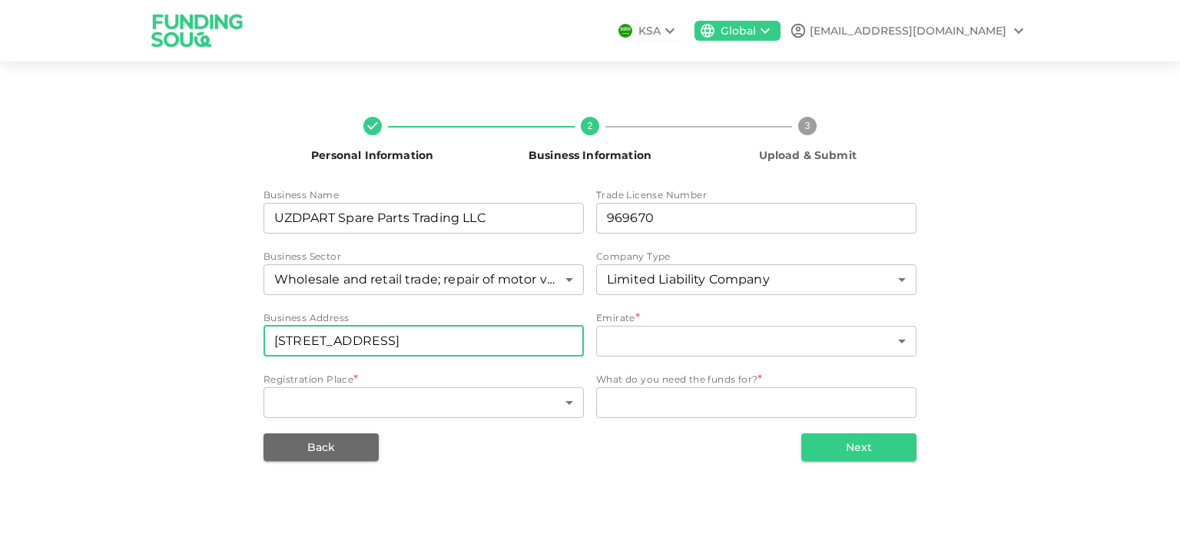
paste input "Al Qusais"
type input "103/1, Zulekha Colonnade, Industrial area 4, Al Qusais, Dubai, UAE"
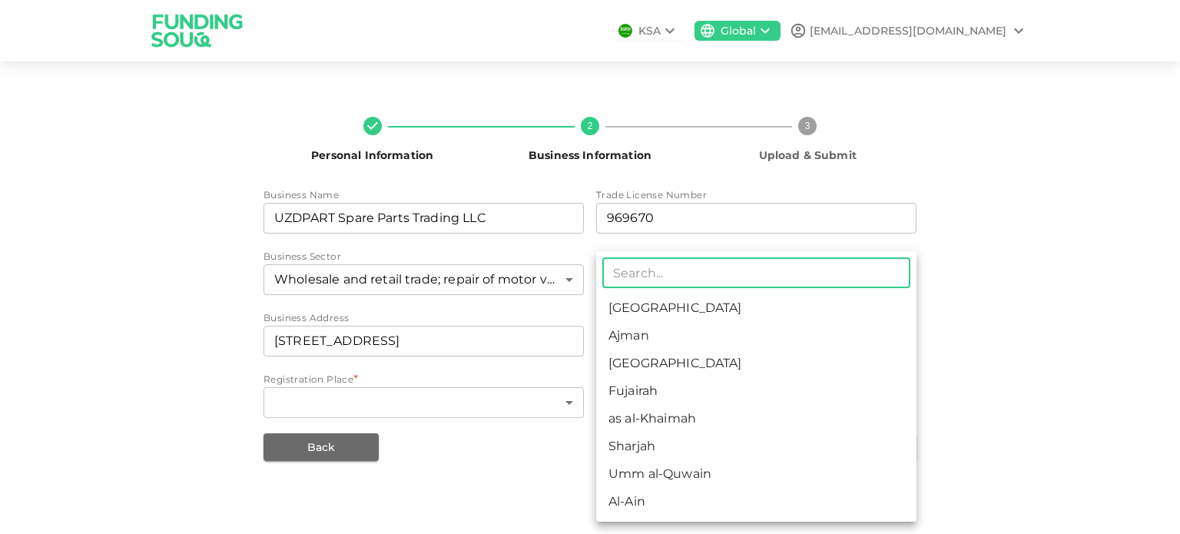
scroll to position [0, 0]
click at [664, 343] on body "KSA Global ashfahad@uzdpart.com Personal Information 2 Business Information 3 U…" at bounding box center [590, 267] width 1180 height 534
click at [659, 360] on li "Dubai" at bounding box center [756, 363] width 320 height 28
type input "3"
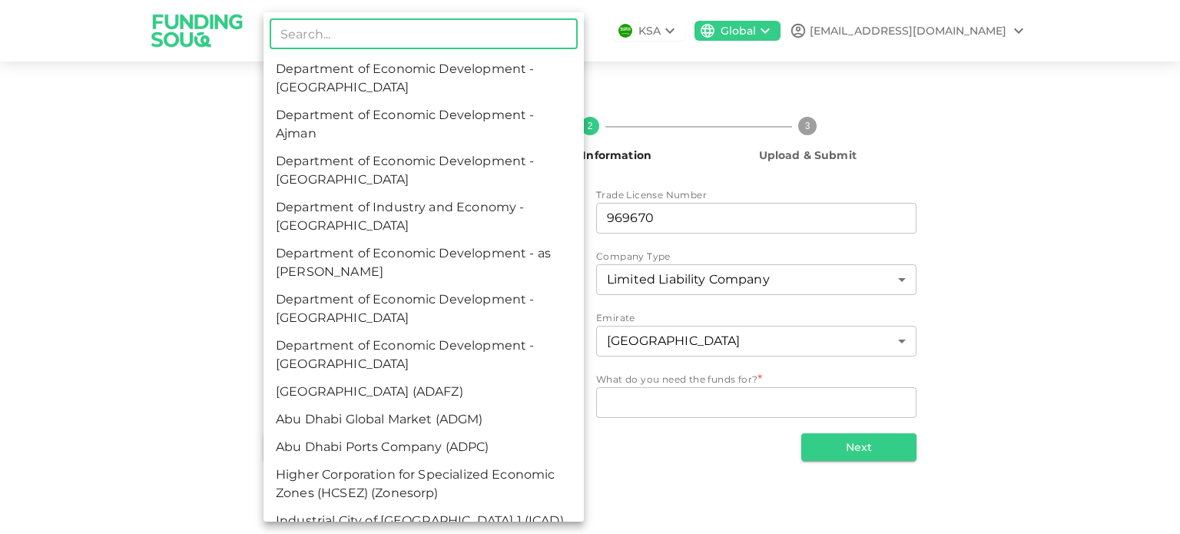
click at [458, 402] on body "KSA Global ashfahad@uzdpart.com Personal Information 2 Business Information 3 U…" at bounding box center [590, 267] width 1180 height 534
click at [423, 171] on li "Department of Economic Development - Dubai" at bounding box center [423, 170] width 320 height 46
type input "3"
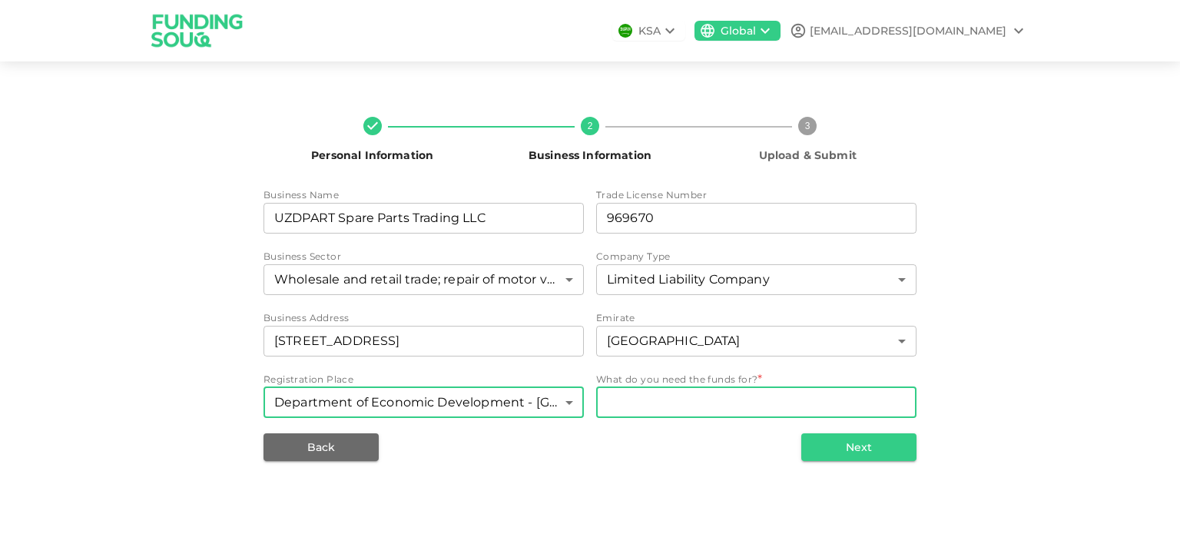
click at [670, 409] on textarea "WhatDoYouNeedFundsFor" at bounding box center [756, 402] width 299 height 18
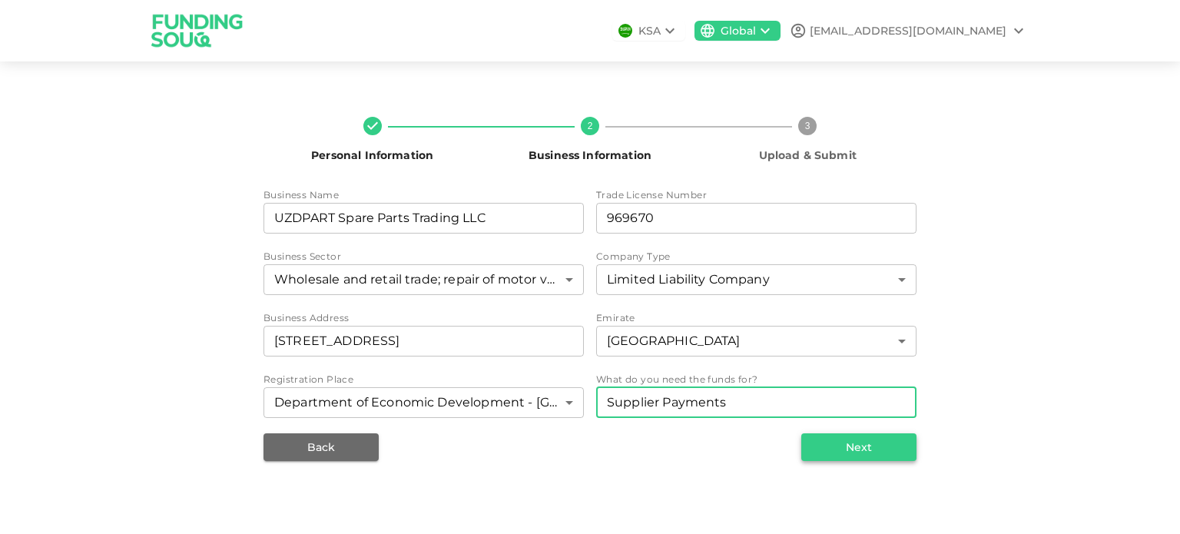
type textarea "Supplier Payments"
click at [856, 443] on button "Next" at bounding box center [858, 447] width 115 height 28
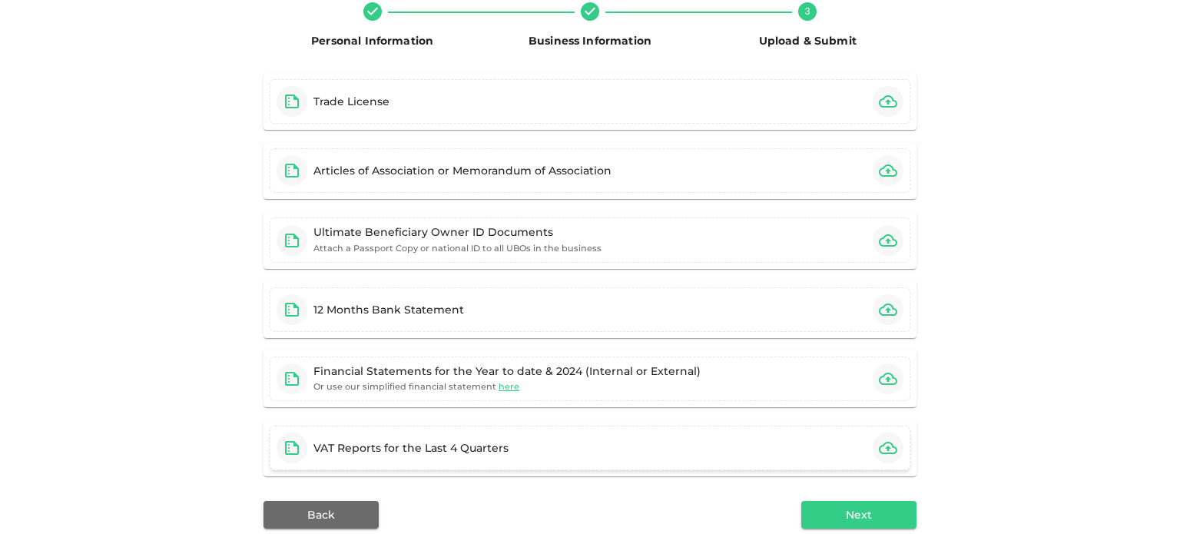
scroll to position [154, 0]
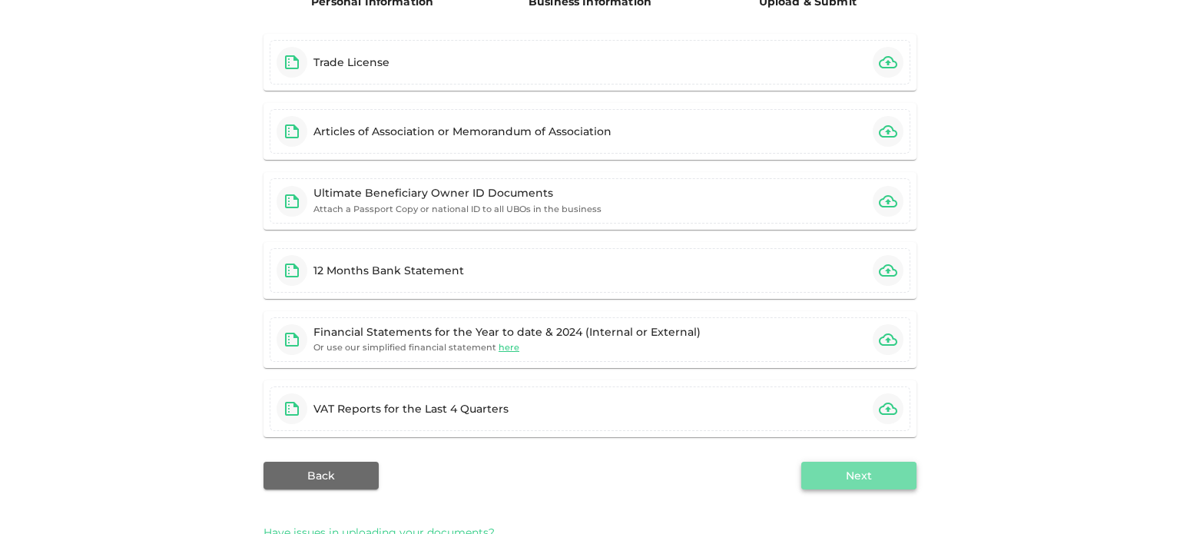
click at [818, 467] on button "Next" at bounding box center [858, 476] width 115 height 28
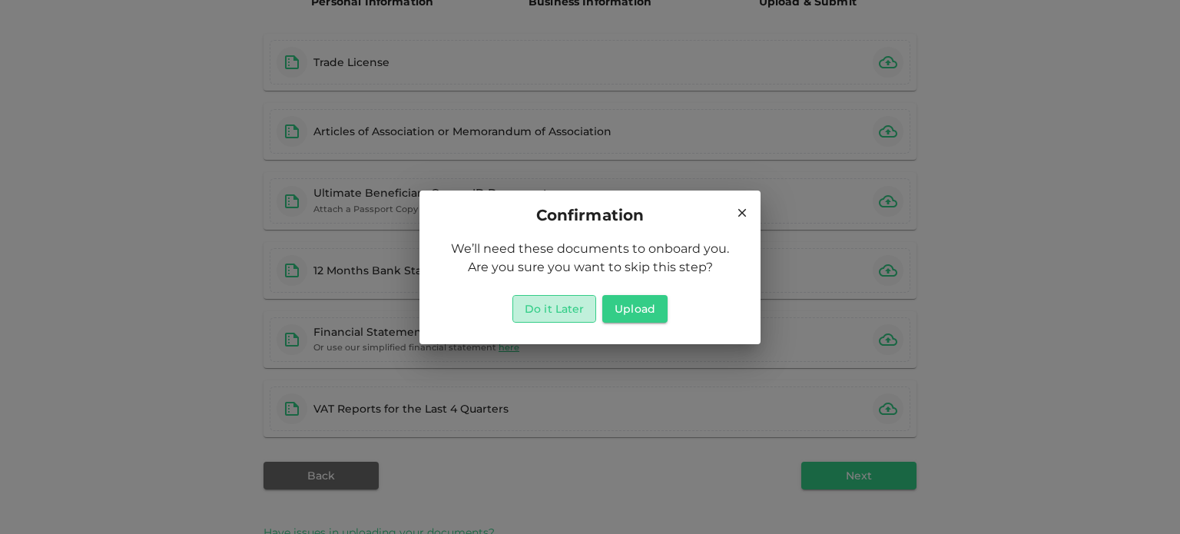
click at [555, 313] on button "Do it Later" at bounding box center [554, 309] width 84 height 28
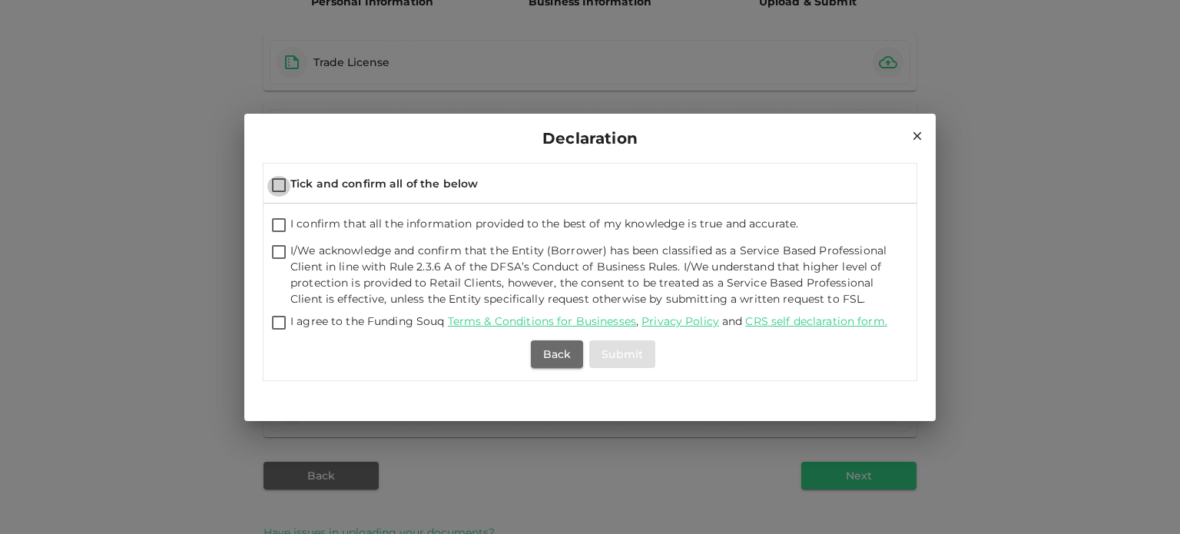
click at [277, 180] on input "Tick and confirm all of the below" at bounding box center [278, 186] width 23 height 21
checkbox input "true"
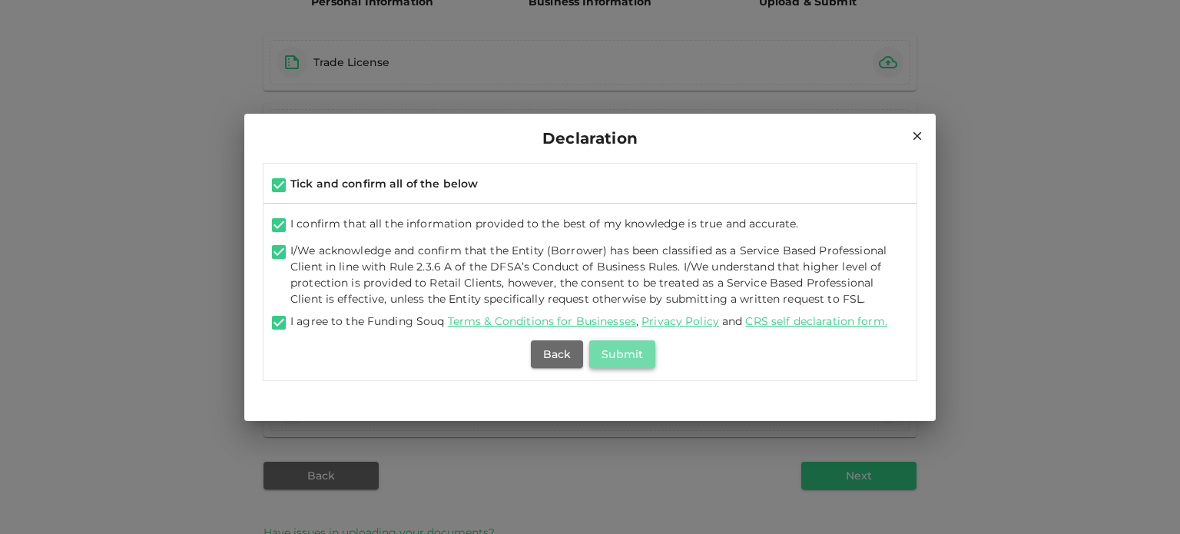
click at [632, 362] on button "Submit" at bounding box center [622, 354] width 66 height 28
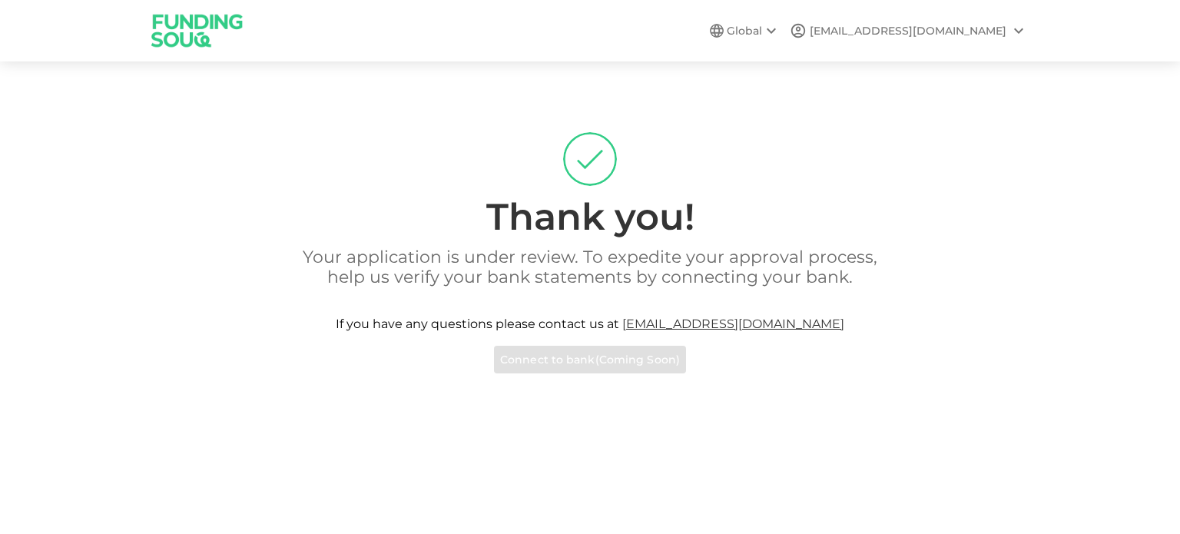
click at [1020, 30] on icon at bounding box center [1018, 31] width 18 height 18
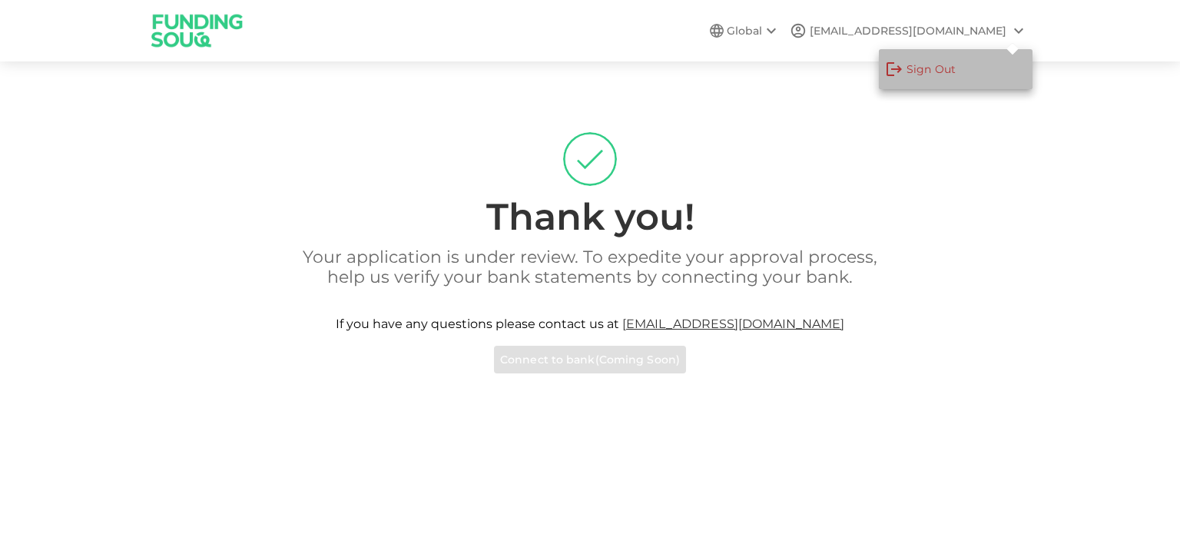
click at [954, 65] on div "Sign Out" at bounding box center [930, 68] width 49 height 15
